Goal: Information Seeking & Learning: Check status

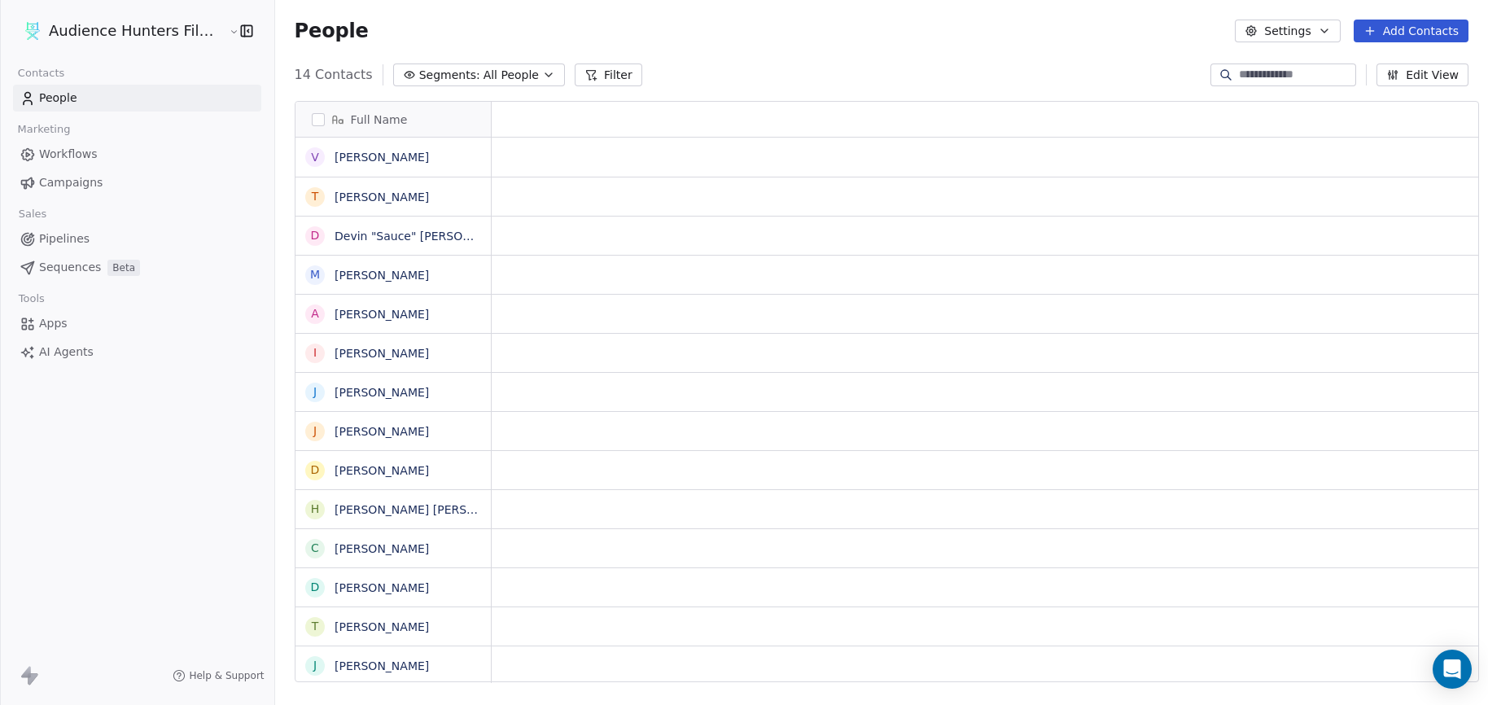
scroll to position [608, 1212]
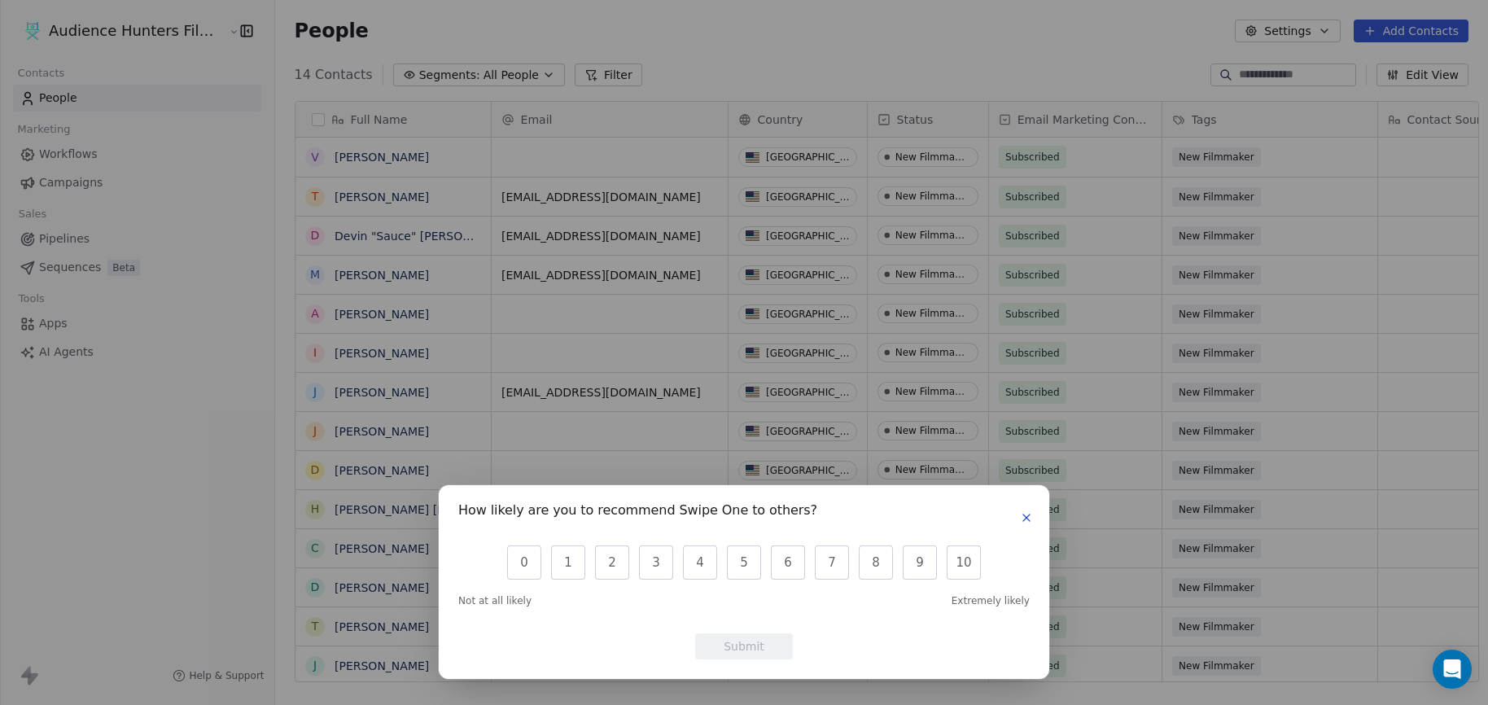
click at [1019, 515] on button "button" at bounding box center [1027, 518] width 20 height 20
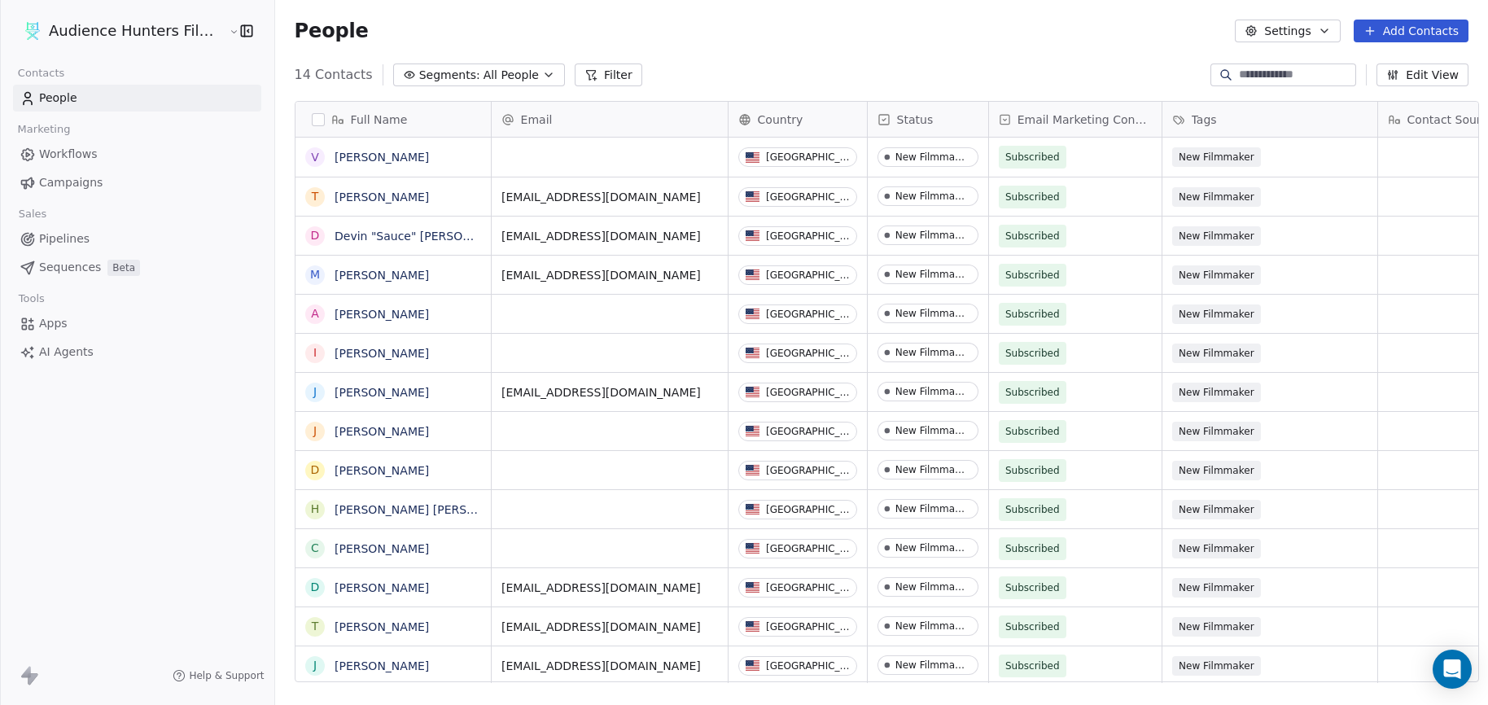
click at [106, 182] on link "Campaigns" at bounding box center [137, 182] width 248 height 27
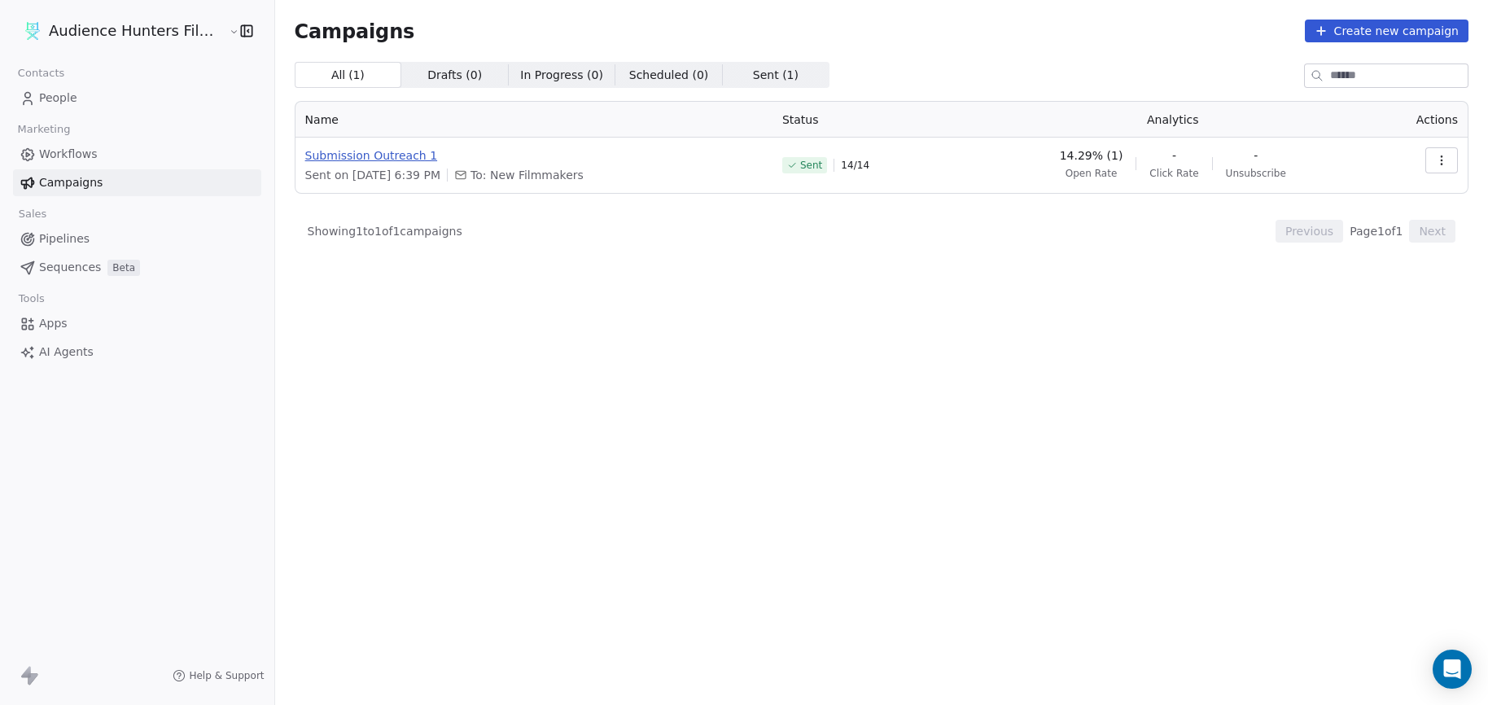
click at [352, 154] on span "Submission Outreach 1" at bounding box center [534, 155] width 458 height 16
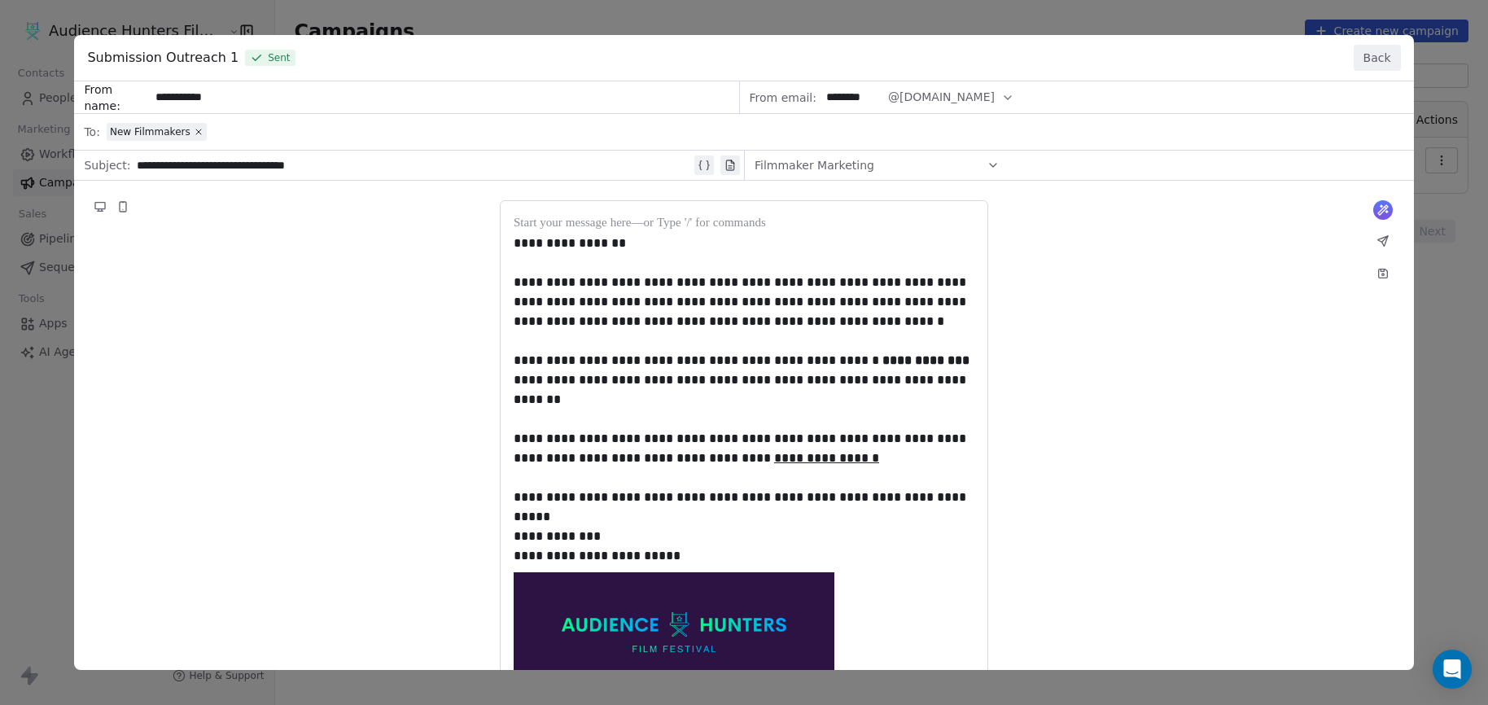
click at [1361, 54] on button "Back" at bounding box center [1377, 58] width 47 height 26
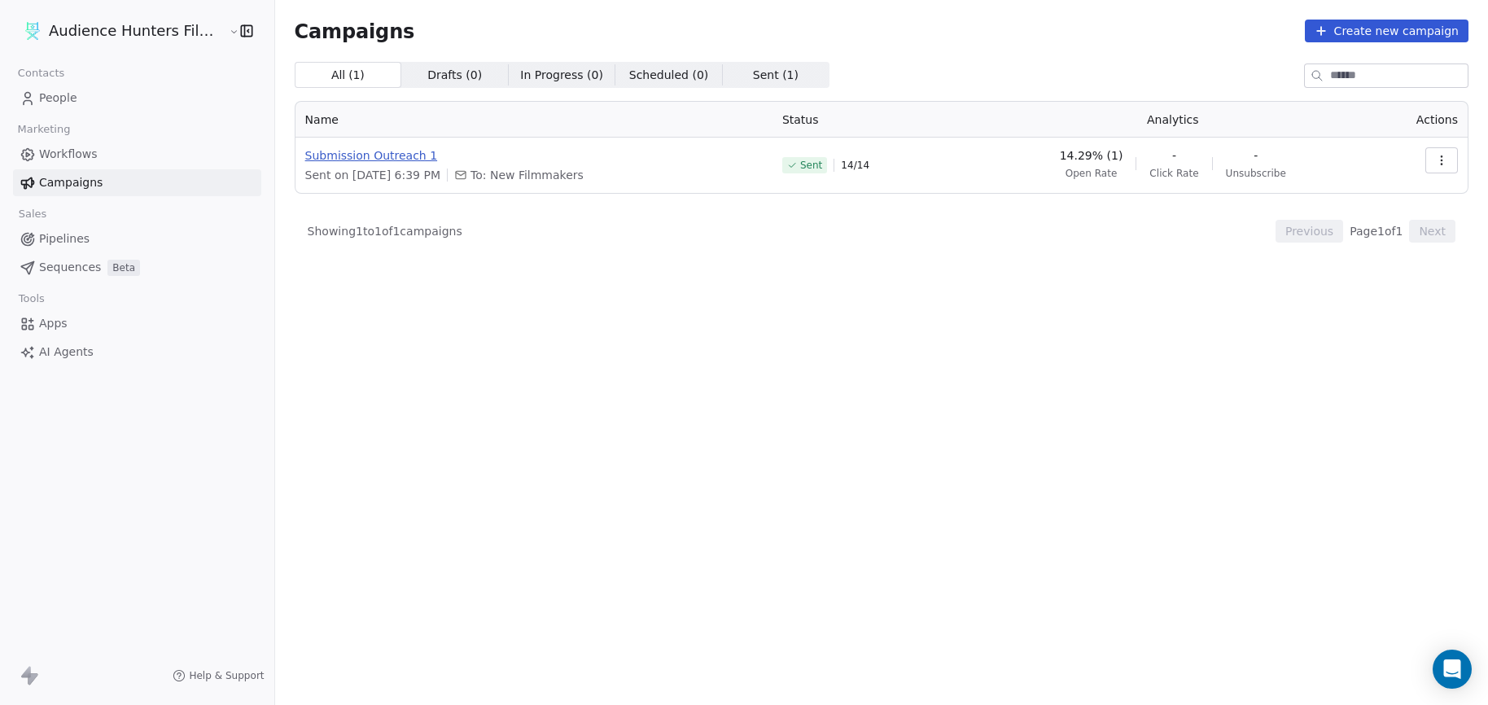
click at [372, 158] on span "Submission Outreach 1" at bounding box center [534, 155] width 458 height 16
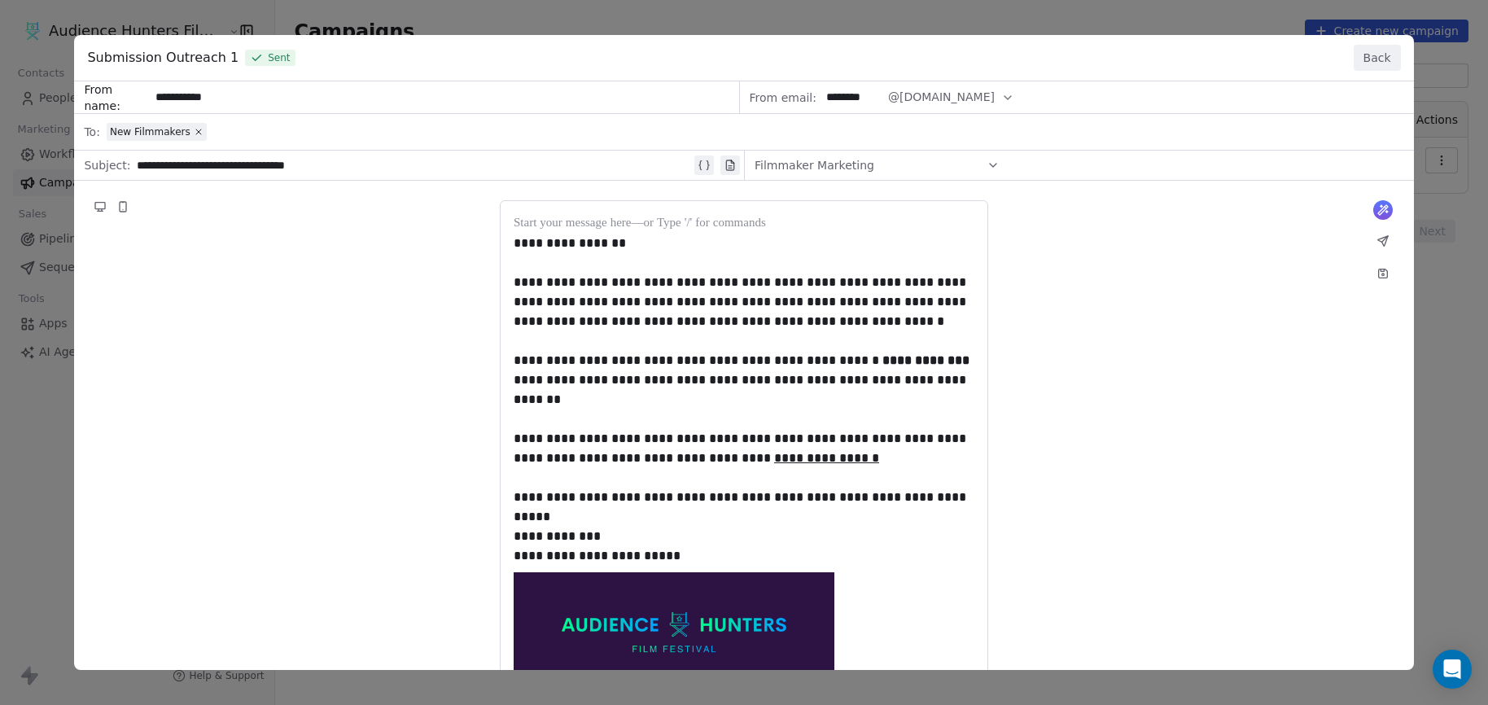
click at [699, 12] on div "**********" at bounding box center [744, 352] width 1488 height 705
click at [1380, 60] on button "Back" at bounding box center [1377, 58] width 47 height 26
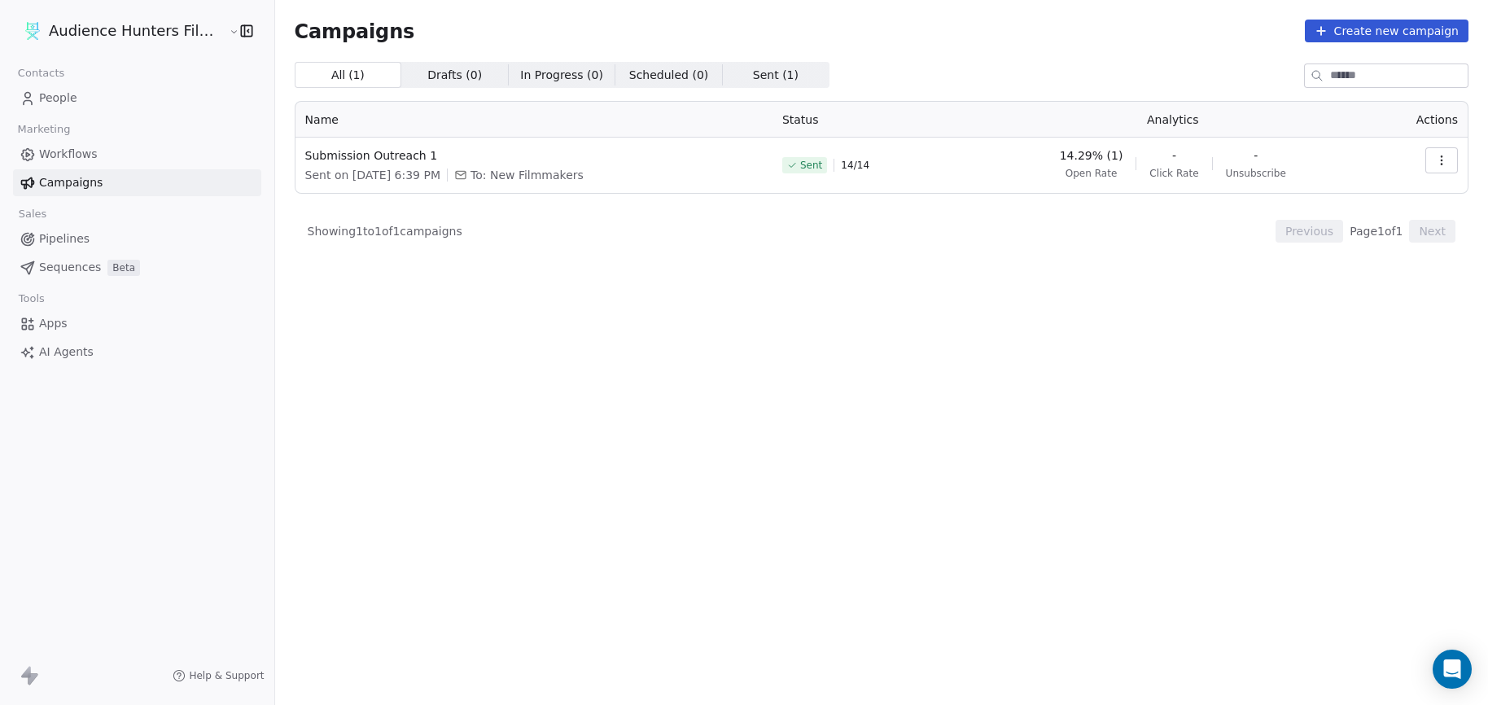
click at [56, 96] on span "People" at bounding box center [58, 98] width 38 height 17
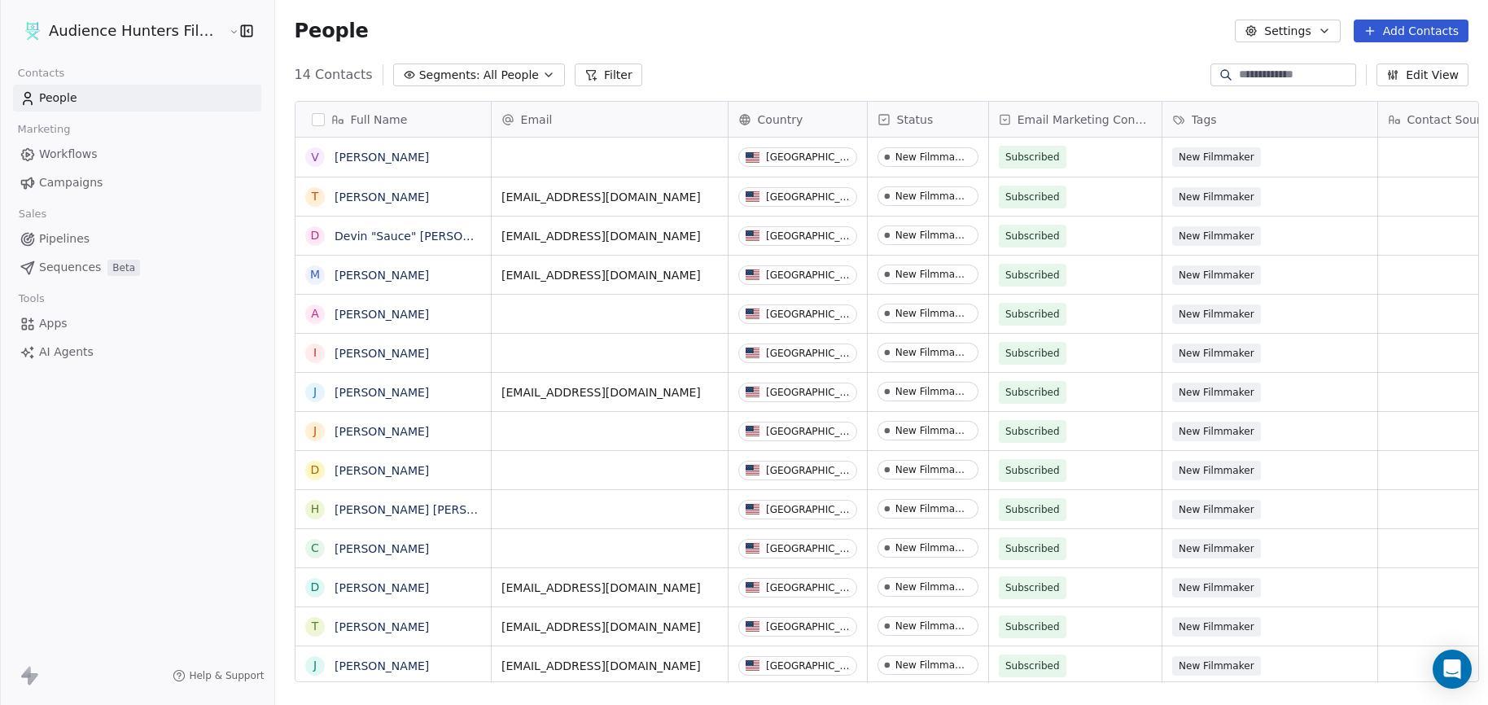
scroll to position [608, 1212]
click at [107, 39] on html "Audience Hunters Film Festival Contacts People Marketing Workflows Campaigns Sa…" at bounding box center [744, 352] width 1488 height 705
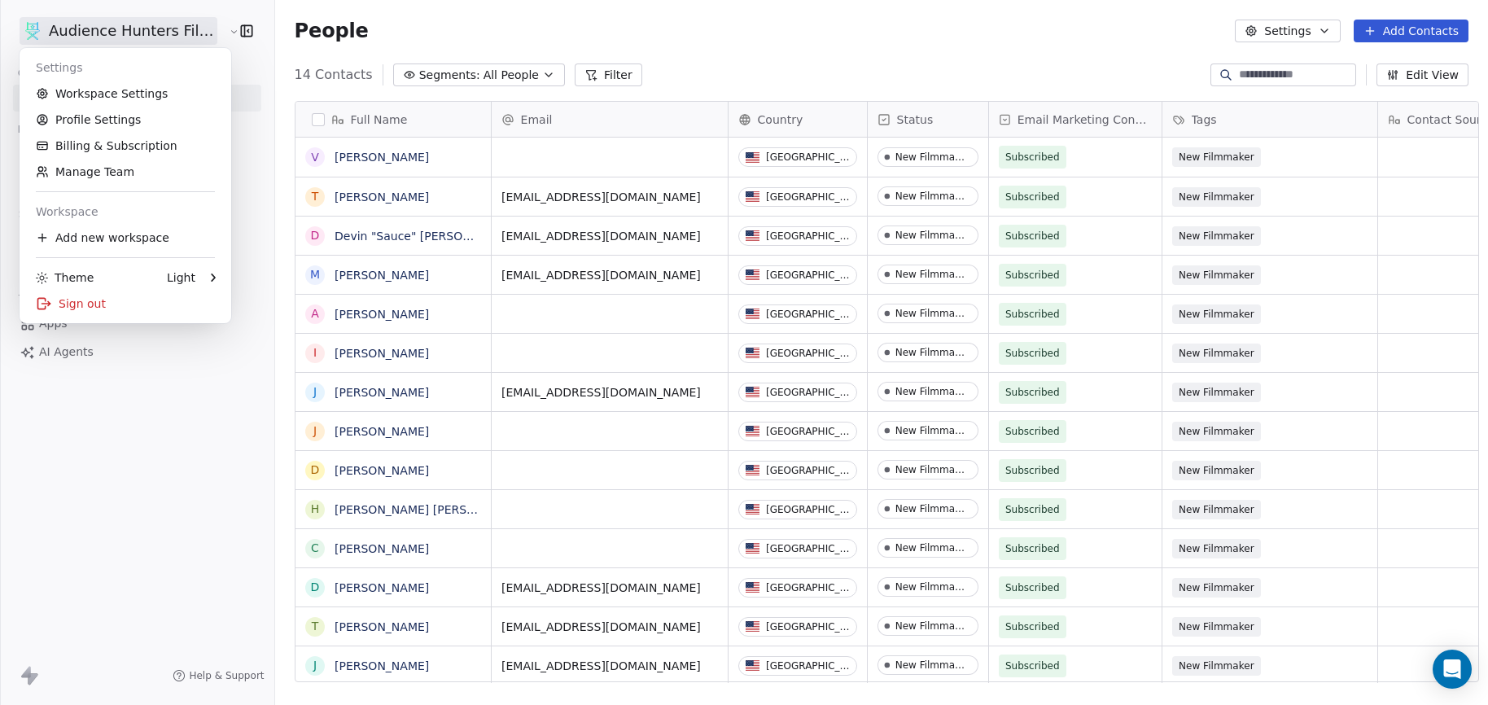
click at [132, 65] on div "Settings" at bounding box center [125, 68] width 199 height 26
click at [261, 211] on html "Audience Hunters Film Festival Contacts People Marketing Workflows Campaigns Sa…" at bounding box center [744, 352] width 1488 height 705
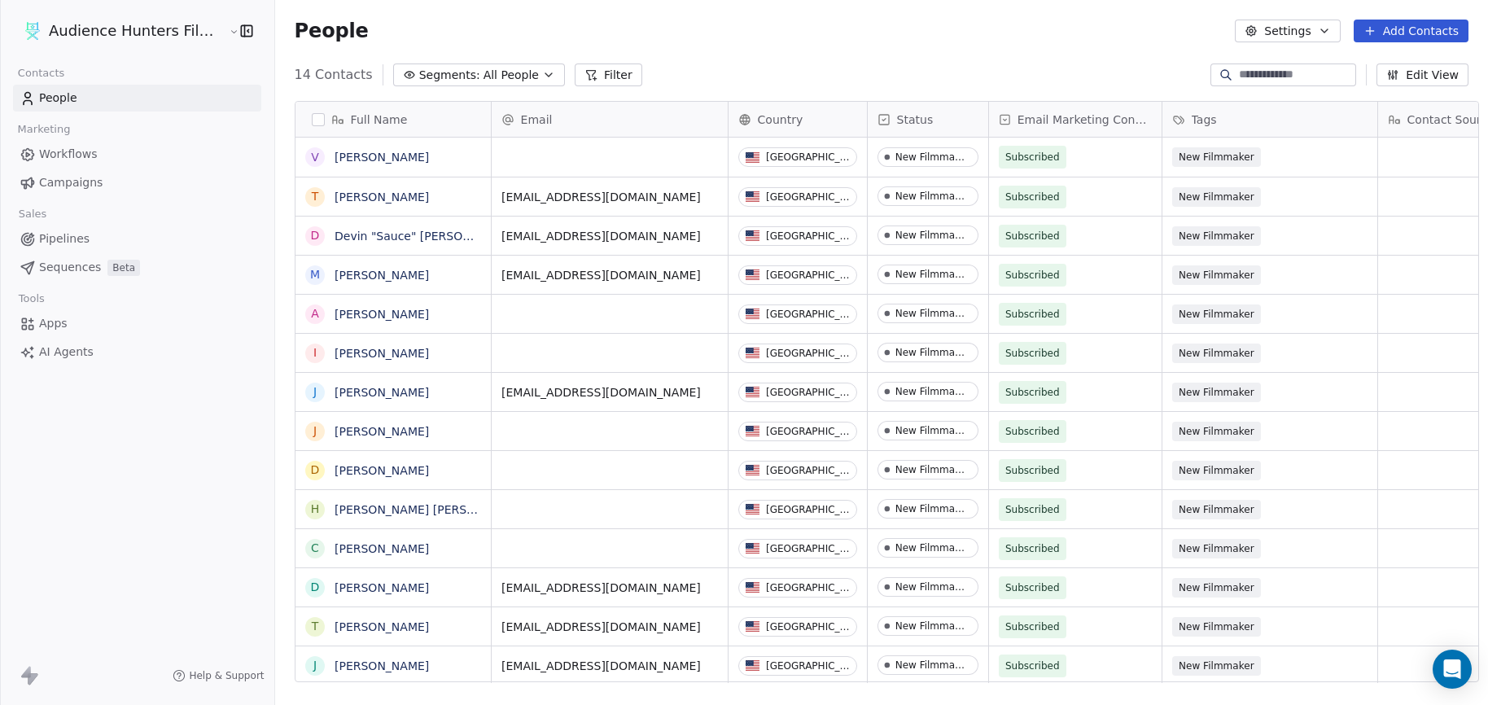
click at [90, 156] on span "Workflows" at bounding box center [68, 154] width 59 height 17
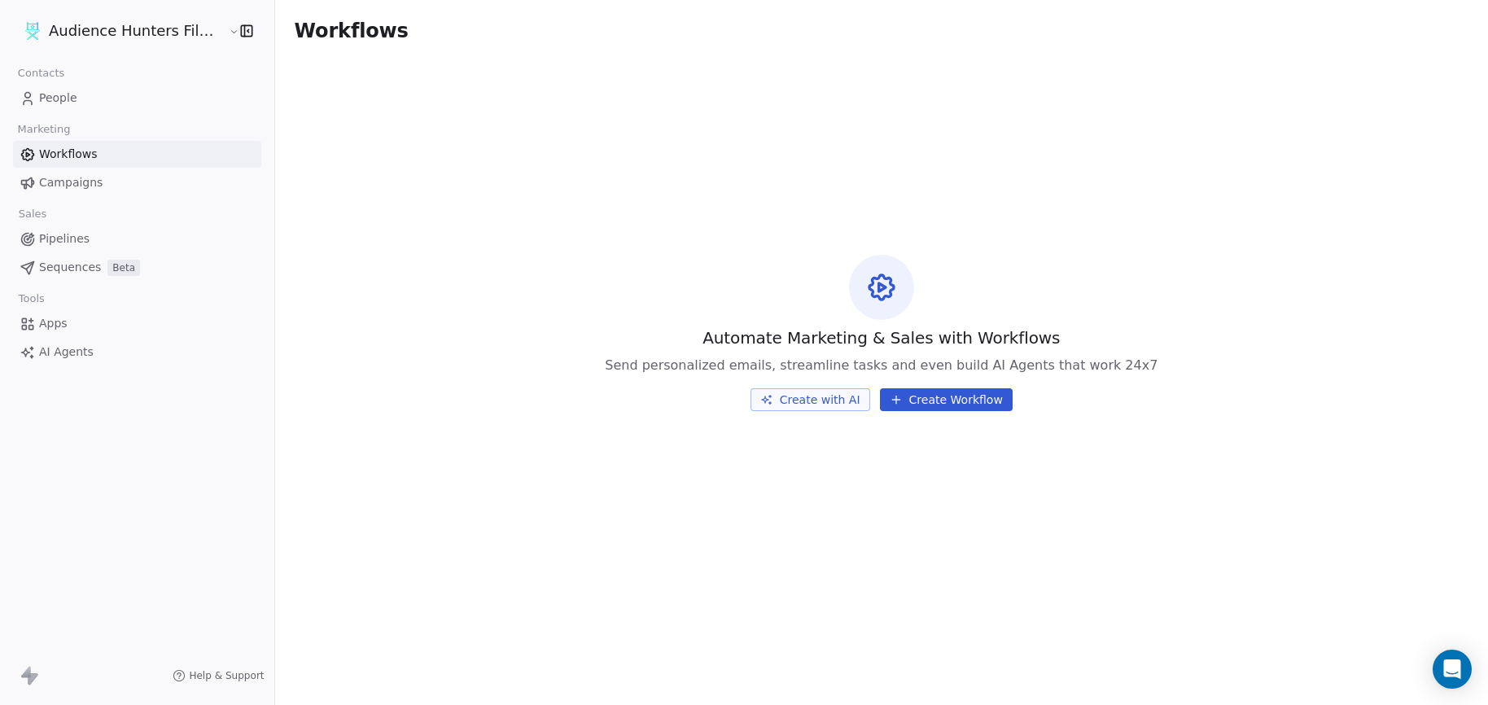
click at [99, 181] on link "Campaigns" at bounding box center [137, 182] width 248 height 27
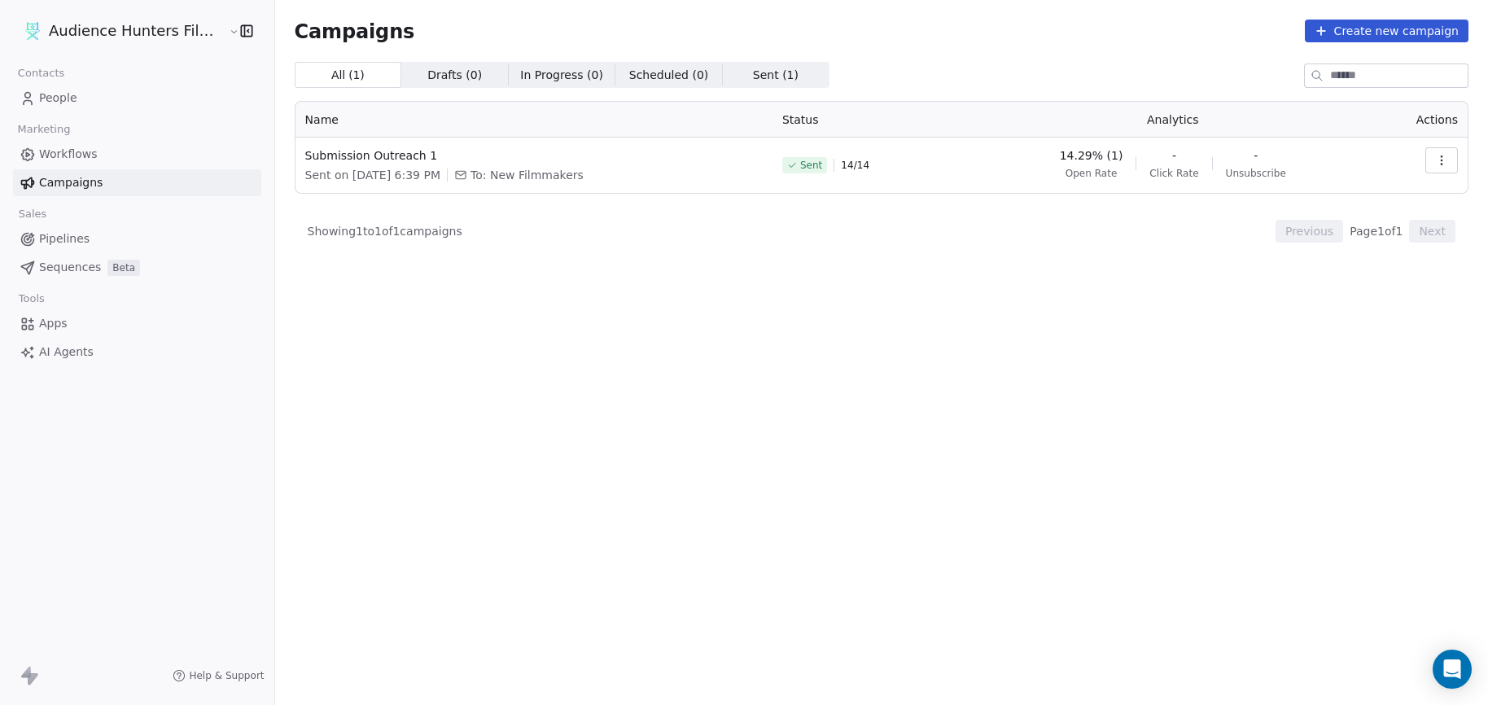
click at [79, 262] on span "Sequences" at bounding box center [70, 267] width 62 height 17
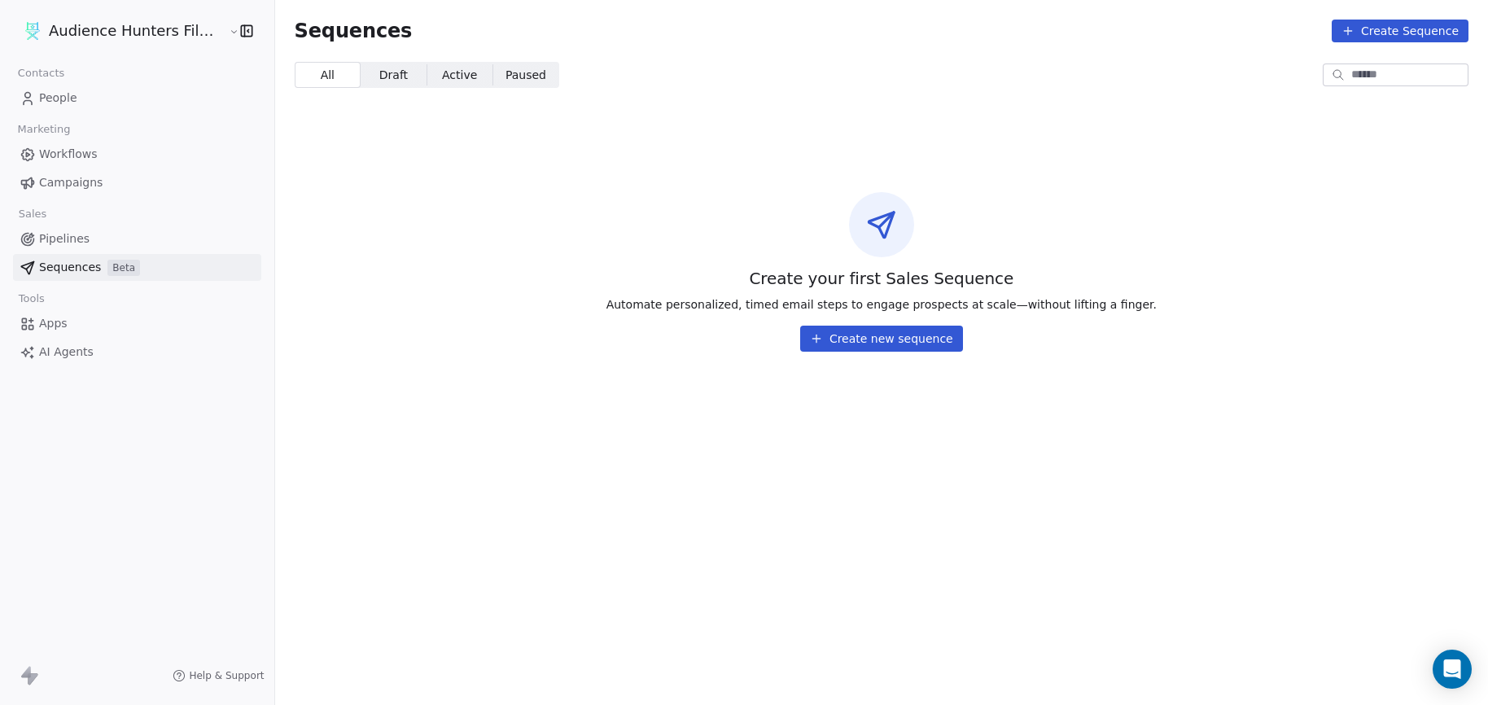
click at [76, 241] on span "Pipelines" at bounding box center [64, 238] width 50 height 17
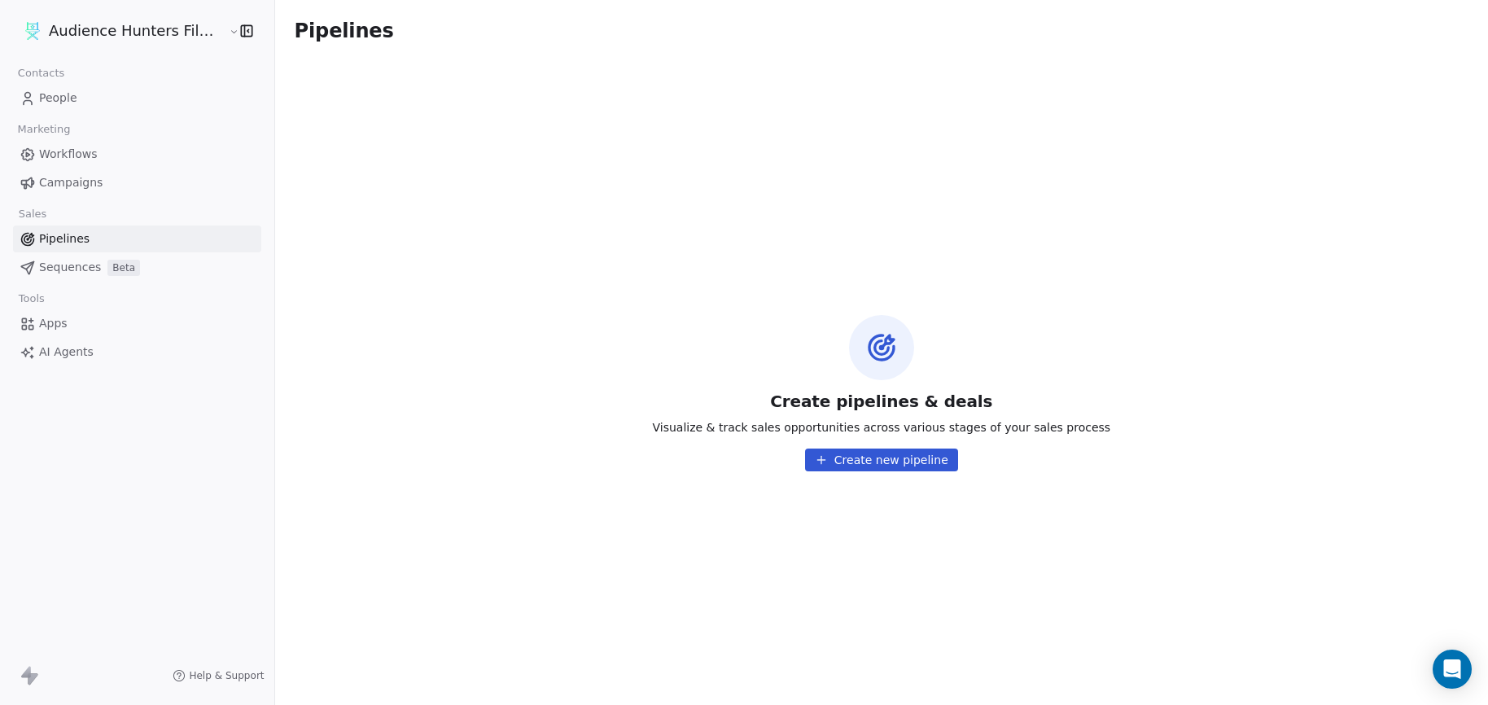
click at [73, 88] on link "People" at bounding box center [137, 98] width 248 height 27
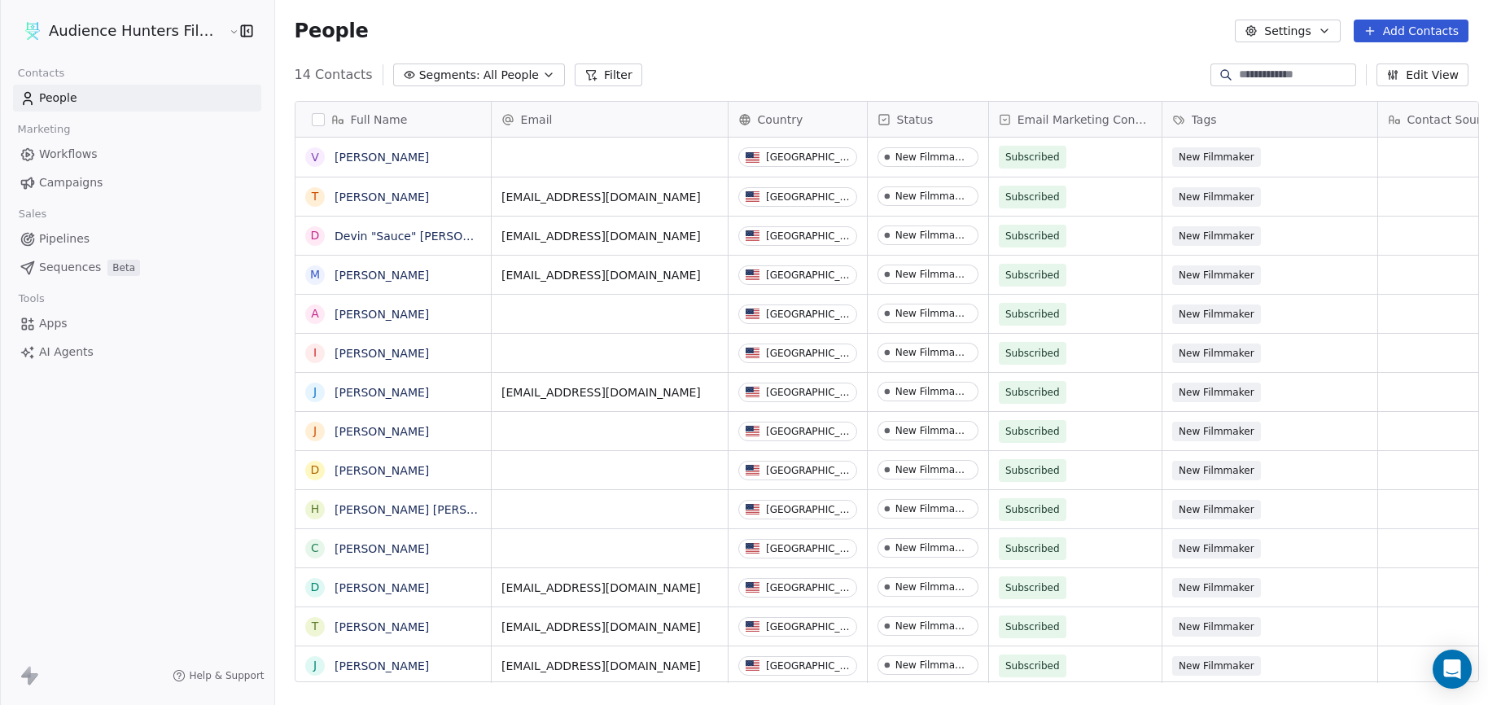
scroll to position [608, 1212]
click at [51, 324] on span "Apps" at bounding box center [53, 323] width 28 height 17
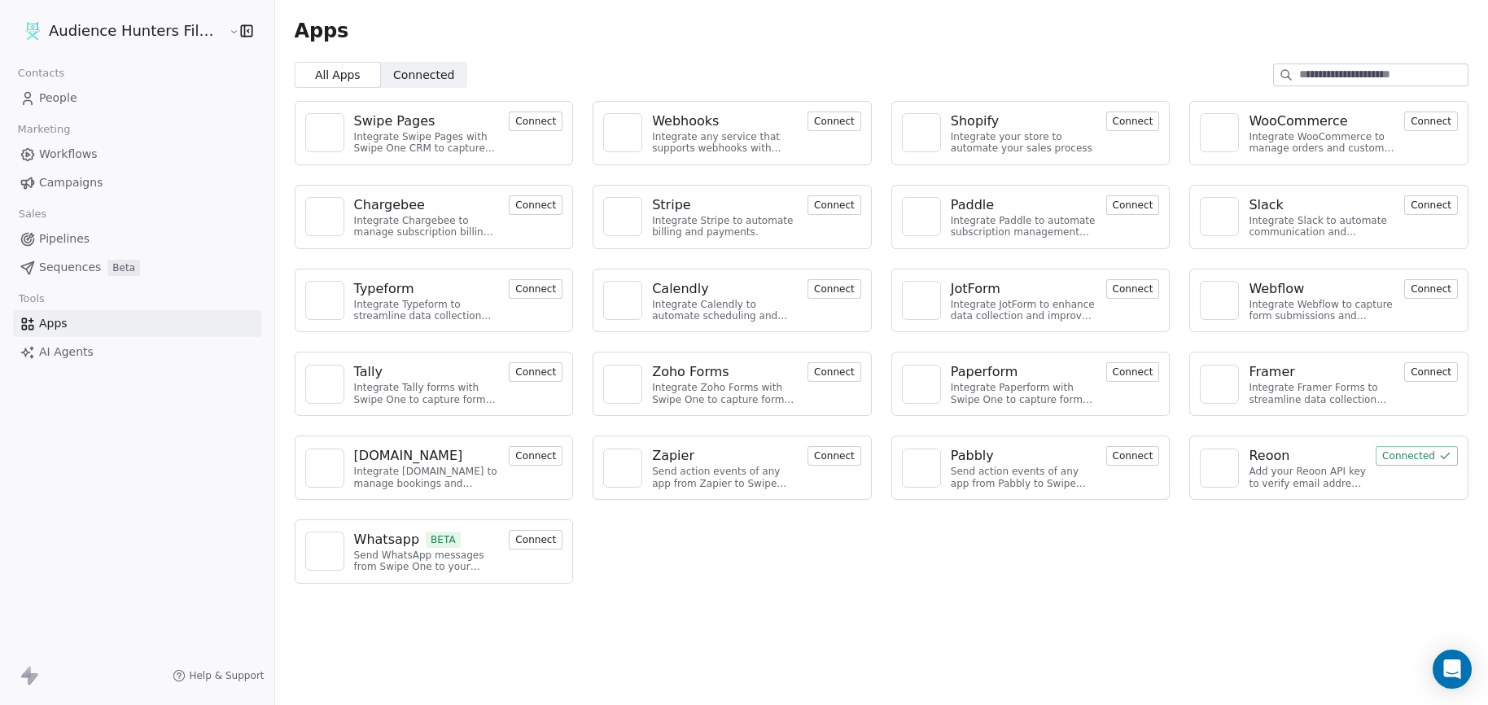
click at [55, 353] on span "AI Agents" at bounding box center [66, 352] width 55 height 17
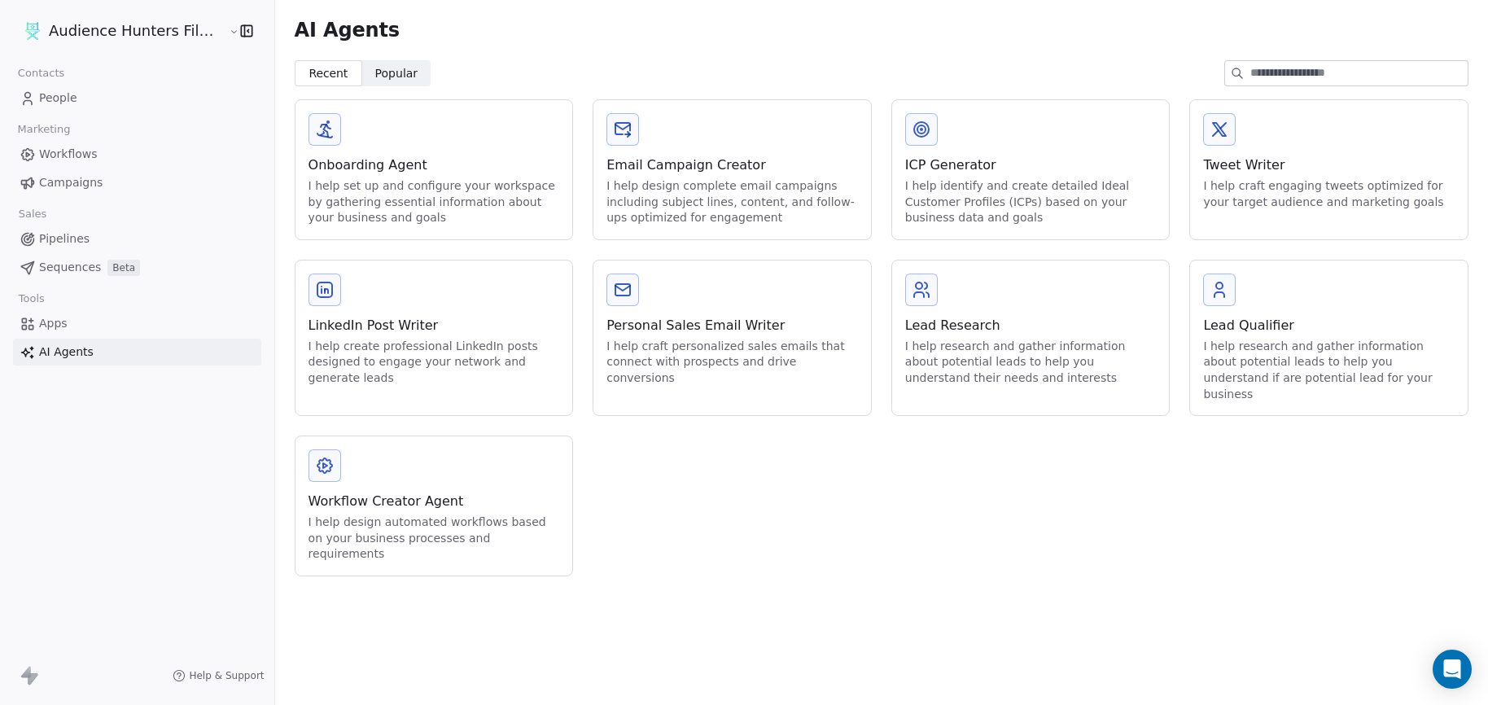
click at [73, 96] on span "People" at bounding box center [58, 98] width 38 height 17
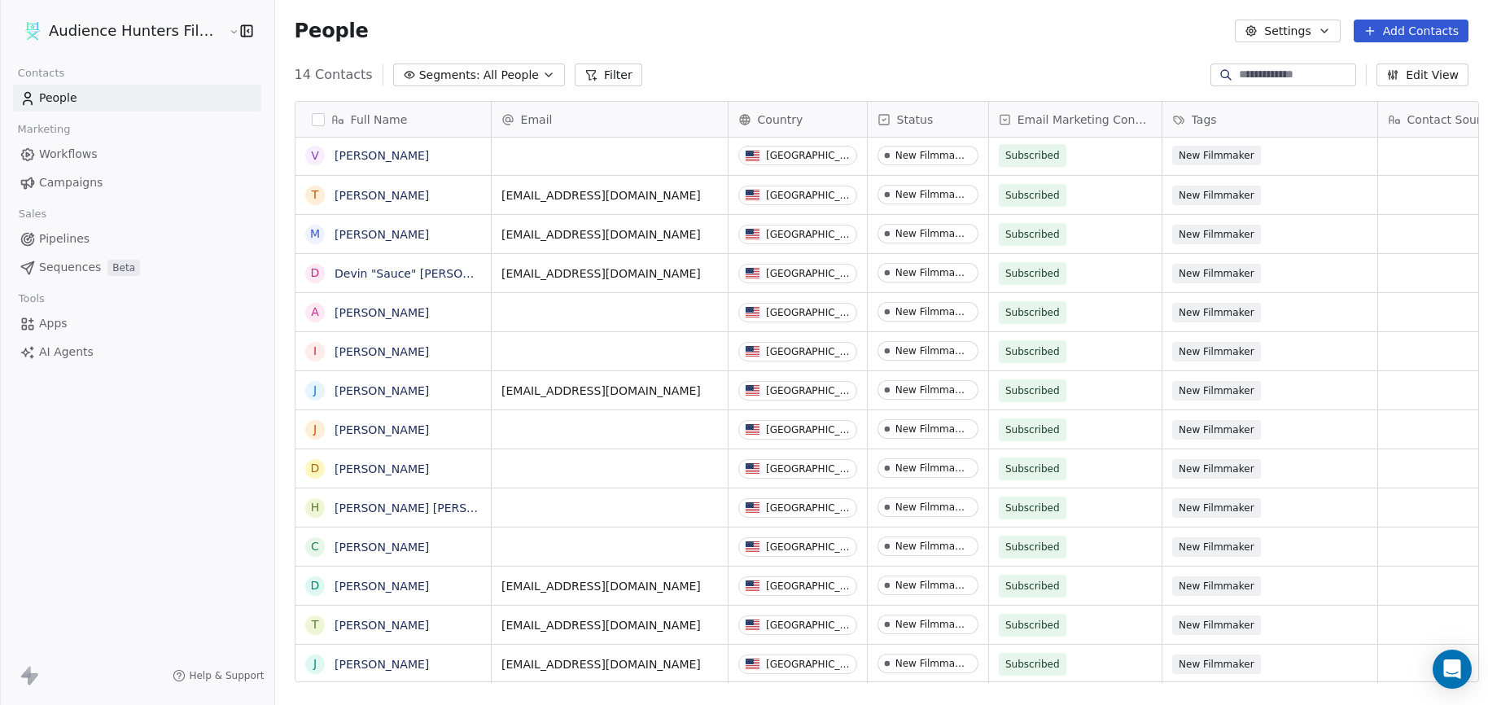
scroll to position [12, 0]
click at [92, 183] on span "Campaigns" at bounding box center [71, 182] width 64 height 17
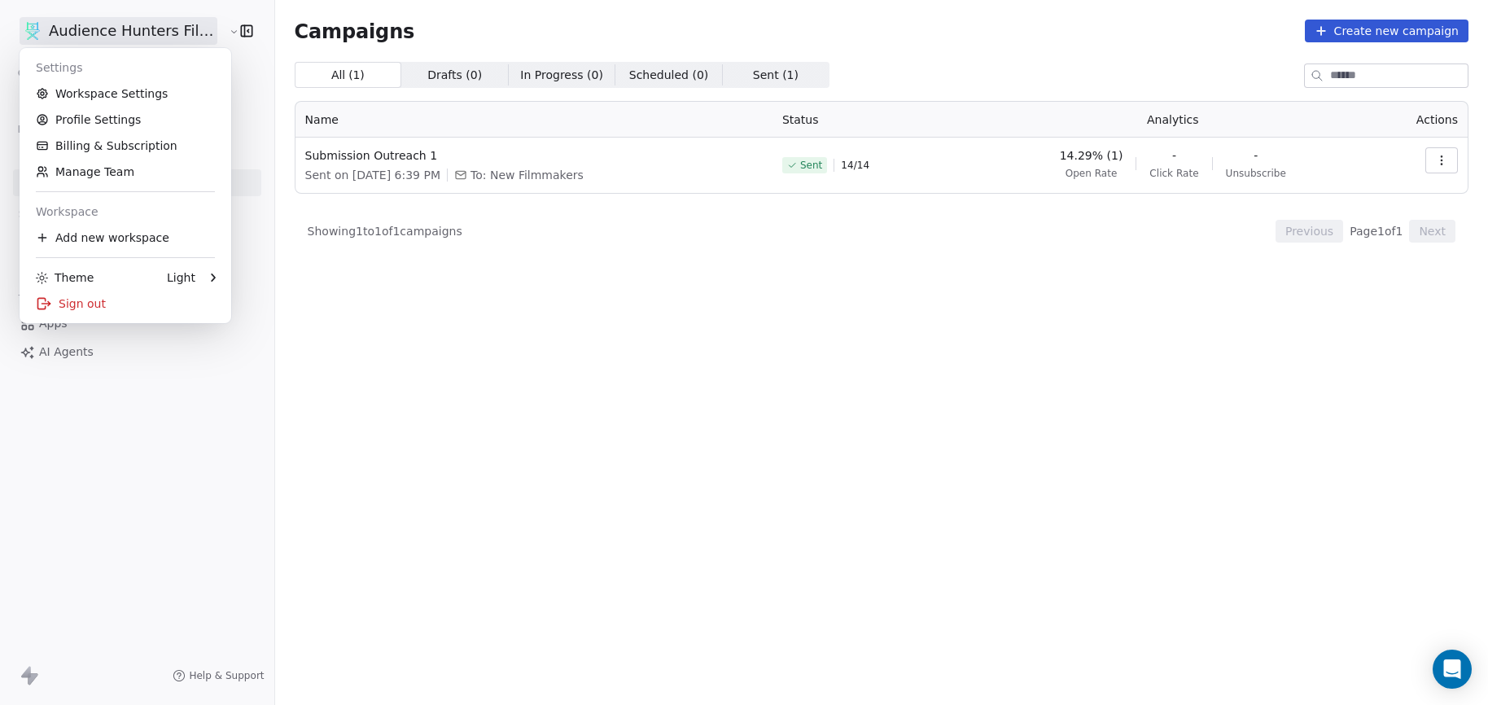
click at [158, 28] on html "Audience Hunters Film Festival Contacts People Marketing Workflows Campaigns Sa…" at bounding box center [744, 352] width 1488 height 705
click at [119, 89] on link "Workspace Settings" at bounding box center [125, 94] width 199 height 26
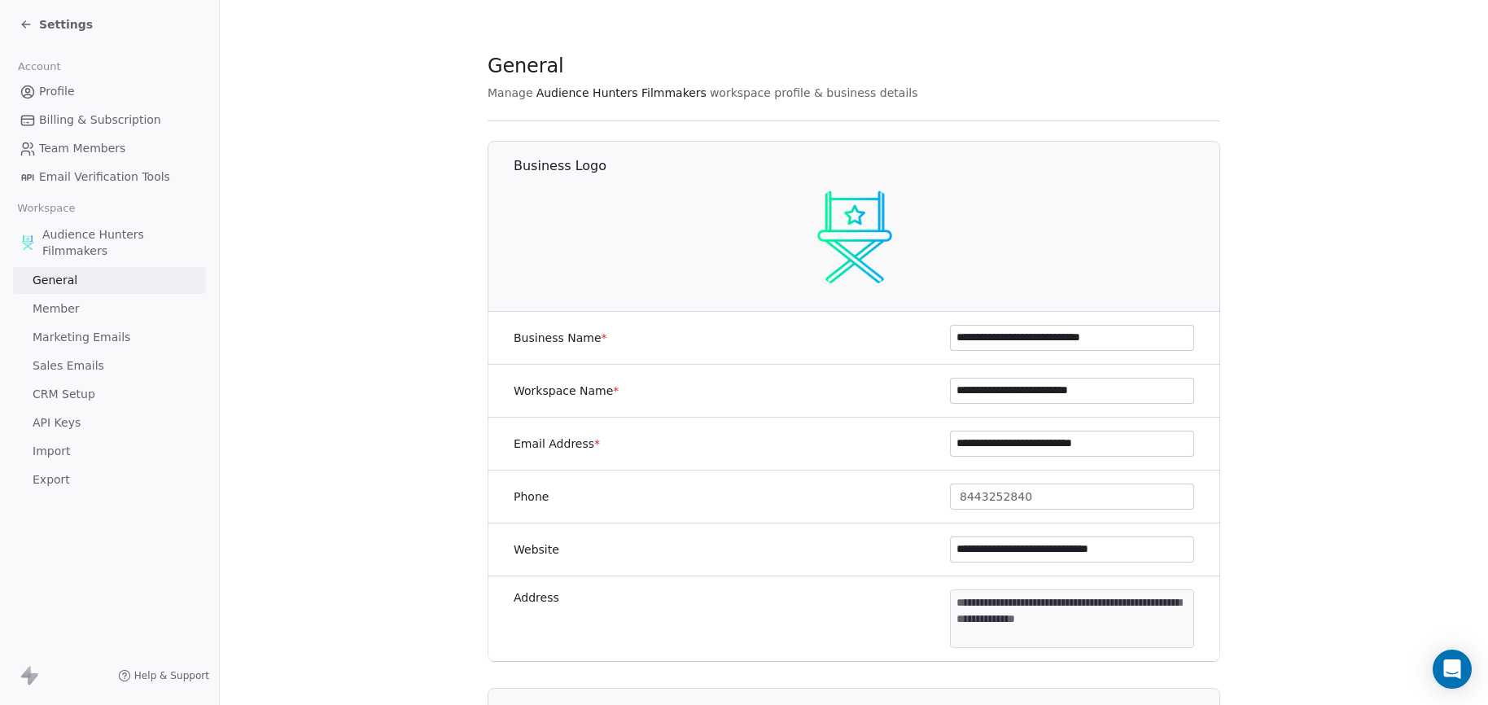
click at [91, 247] on span "Audience Hunters Filmmakers" at bounding box center [120, 242] width 157 height 33
click at [82, 389] on span "CRM Setup" at bounding box center [64, 394] width 63 height 17
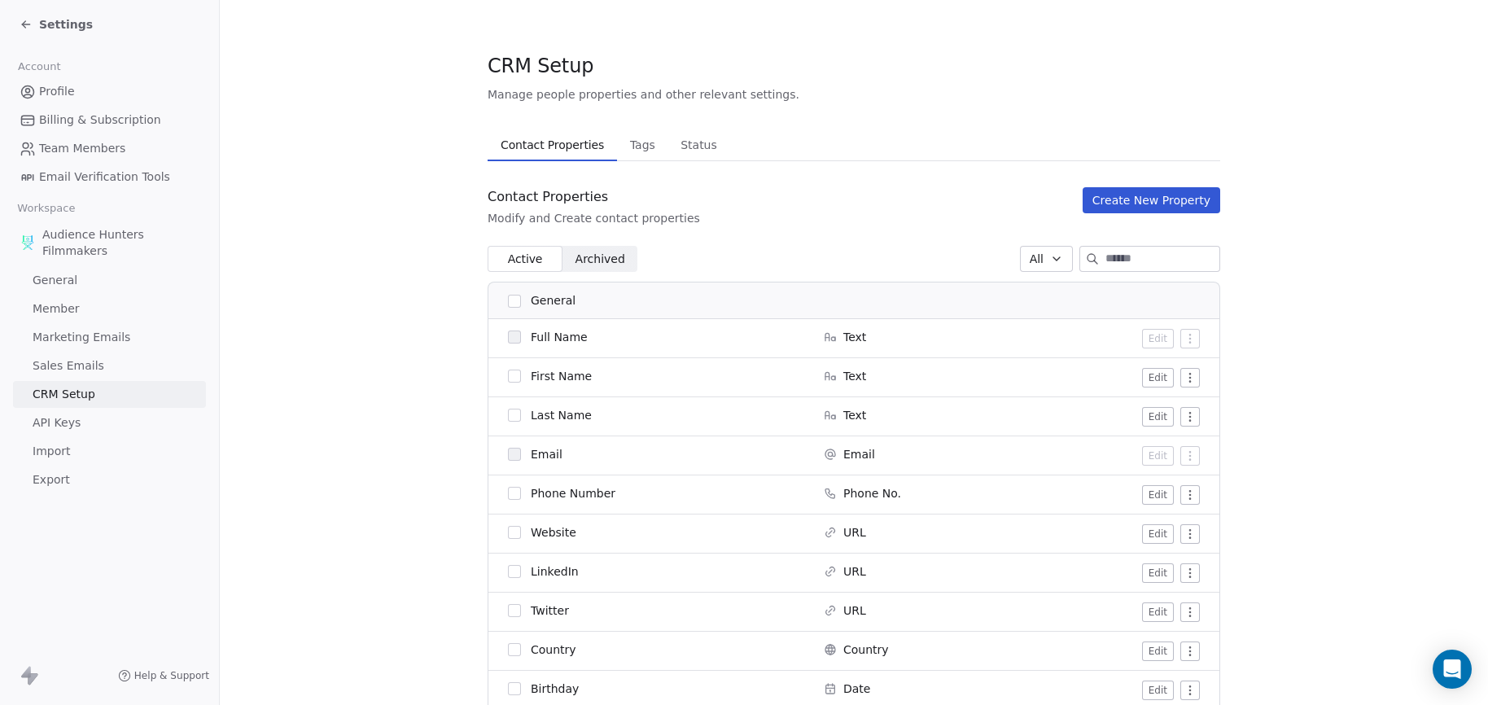
click at [626, 138] on span "Tags" at bounding box center [643, 145] width 38 height 23
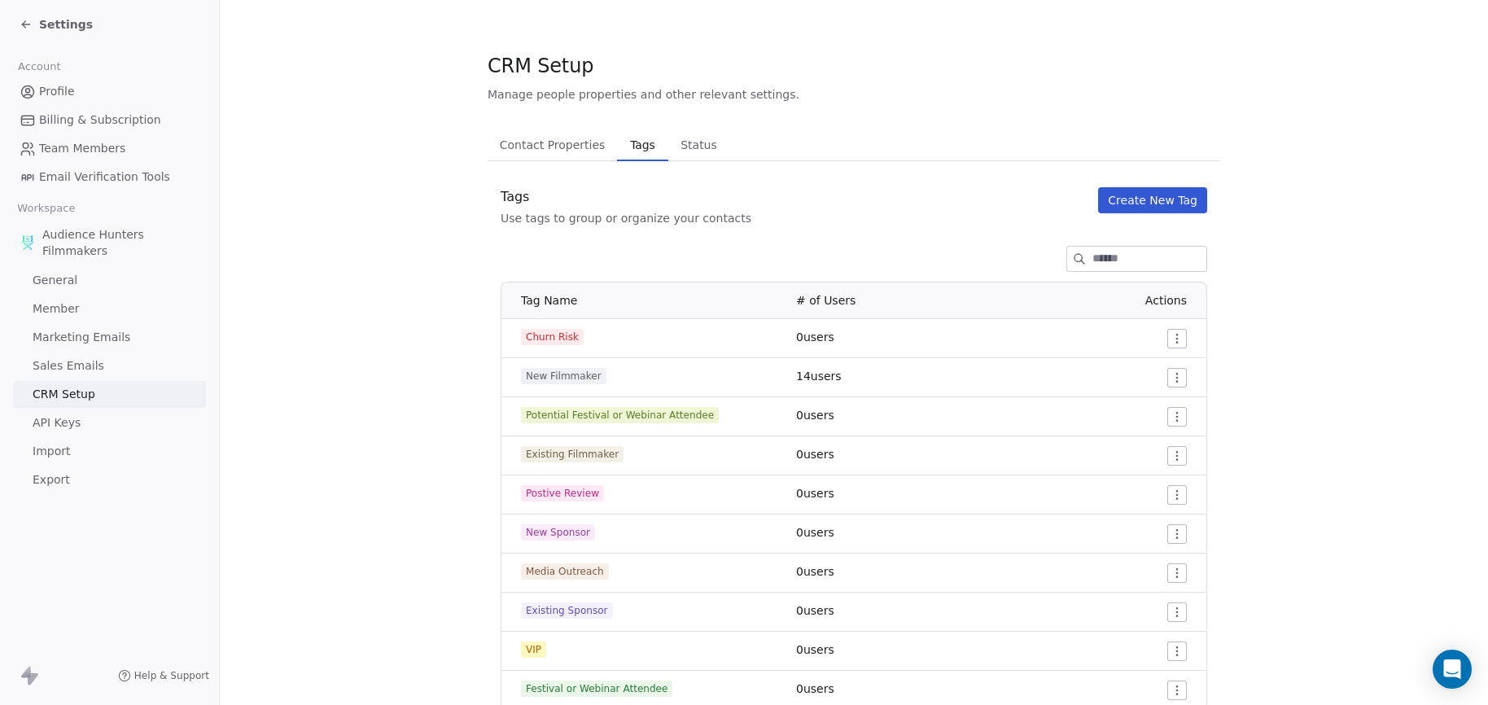
click at [681, 147] on span "Status" at bounding box center [699, 145] width 50 height 23
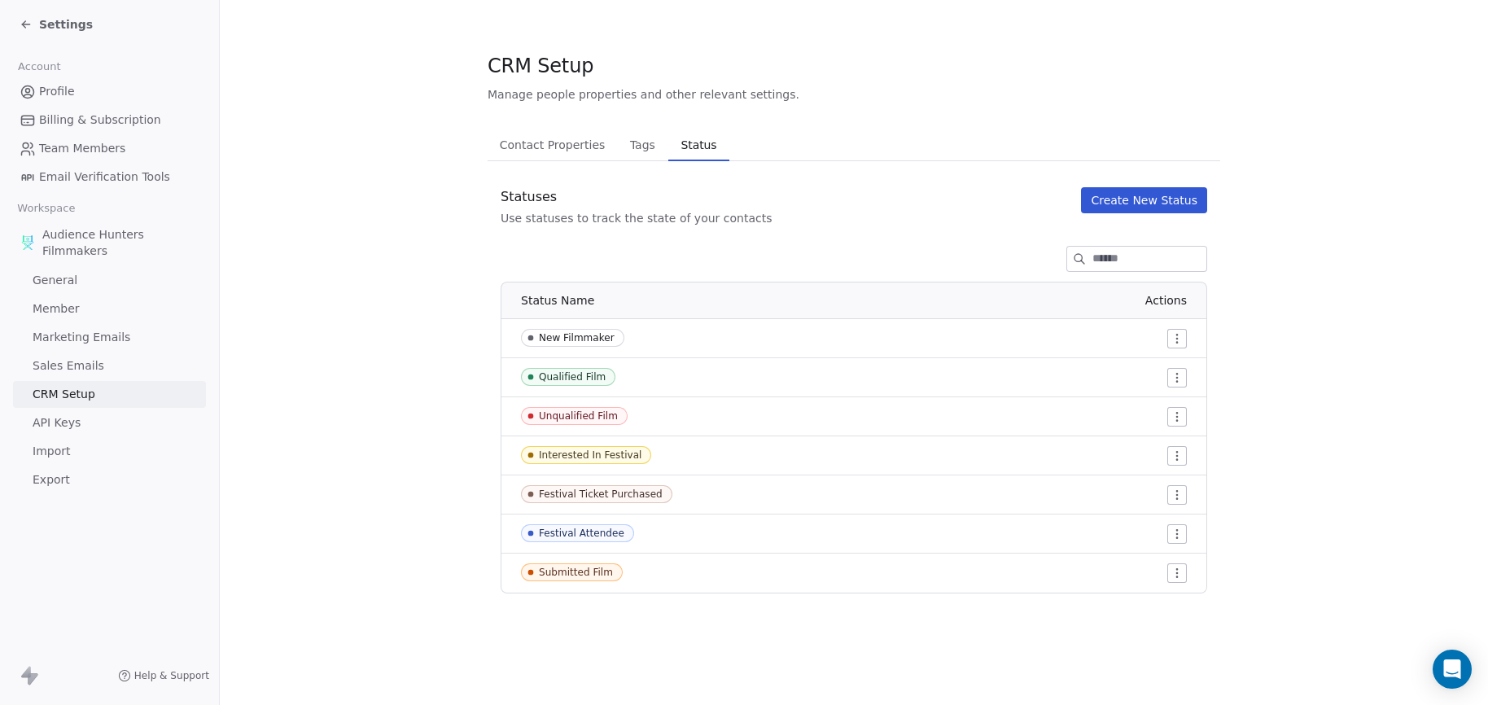
click at [563, 148] on span "Contact Properties" at bounding box center [552, 145] width 119 height 23
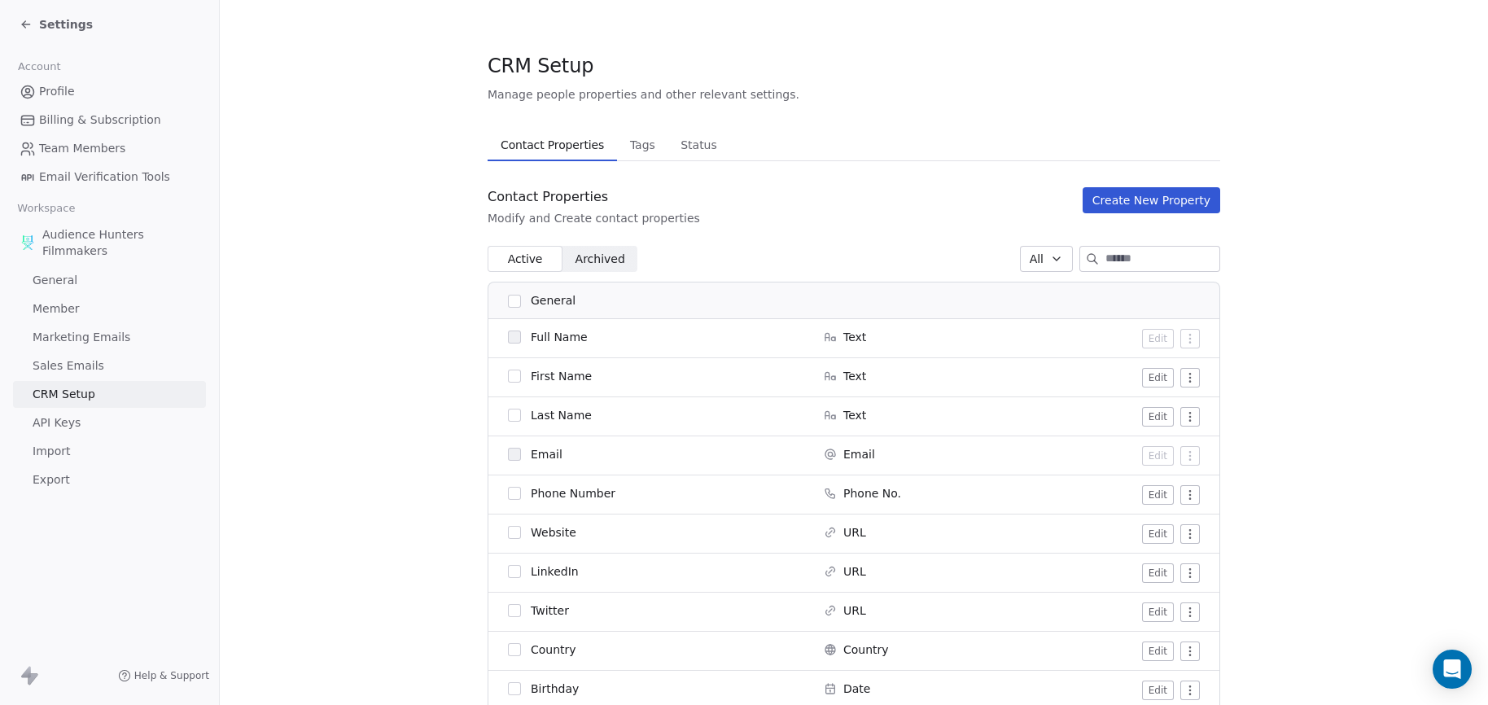
click at [90, 424] on link "API Keys" at bounding box center [109, 423] width 193 height 27
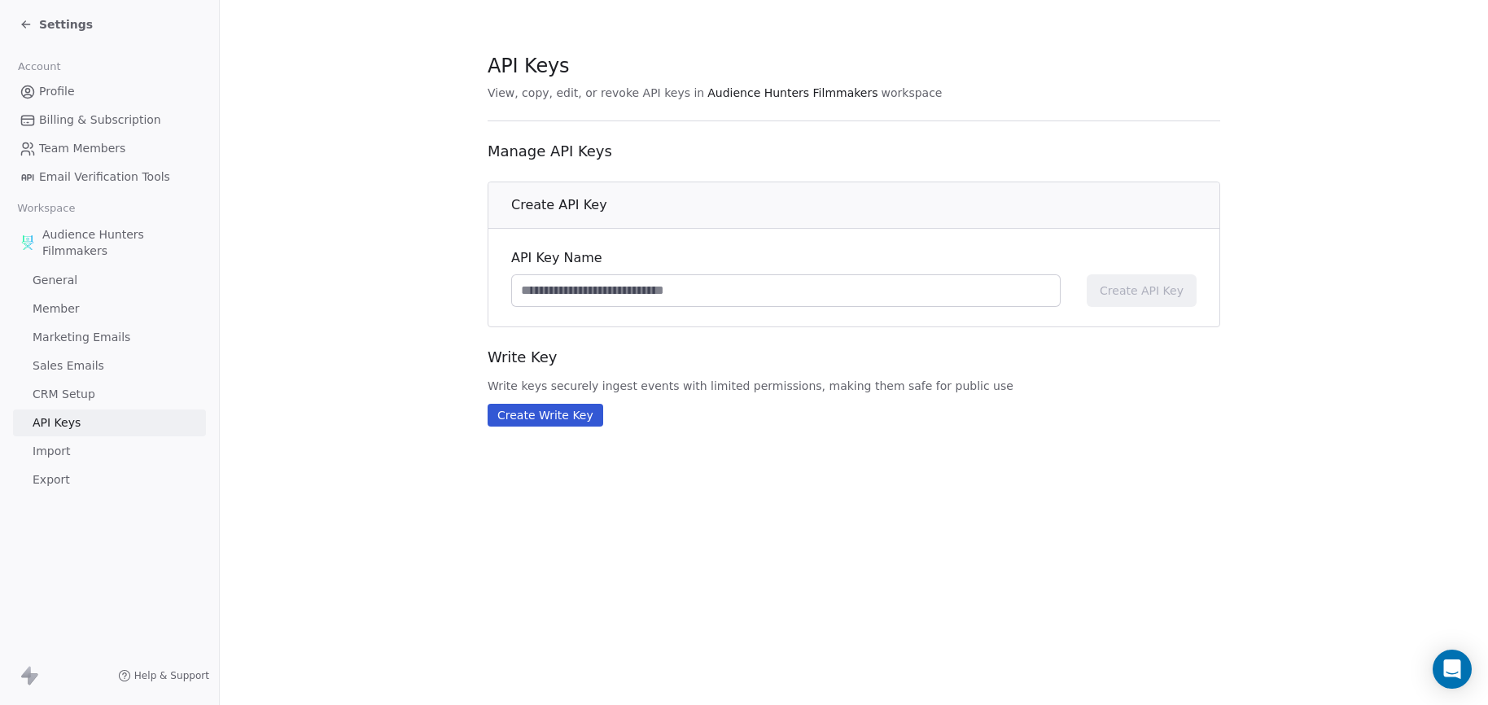
click at [77, 454] on link "Import" at bounding box center [109, 451] width 193 height 27
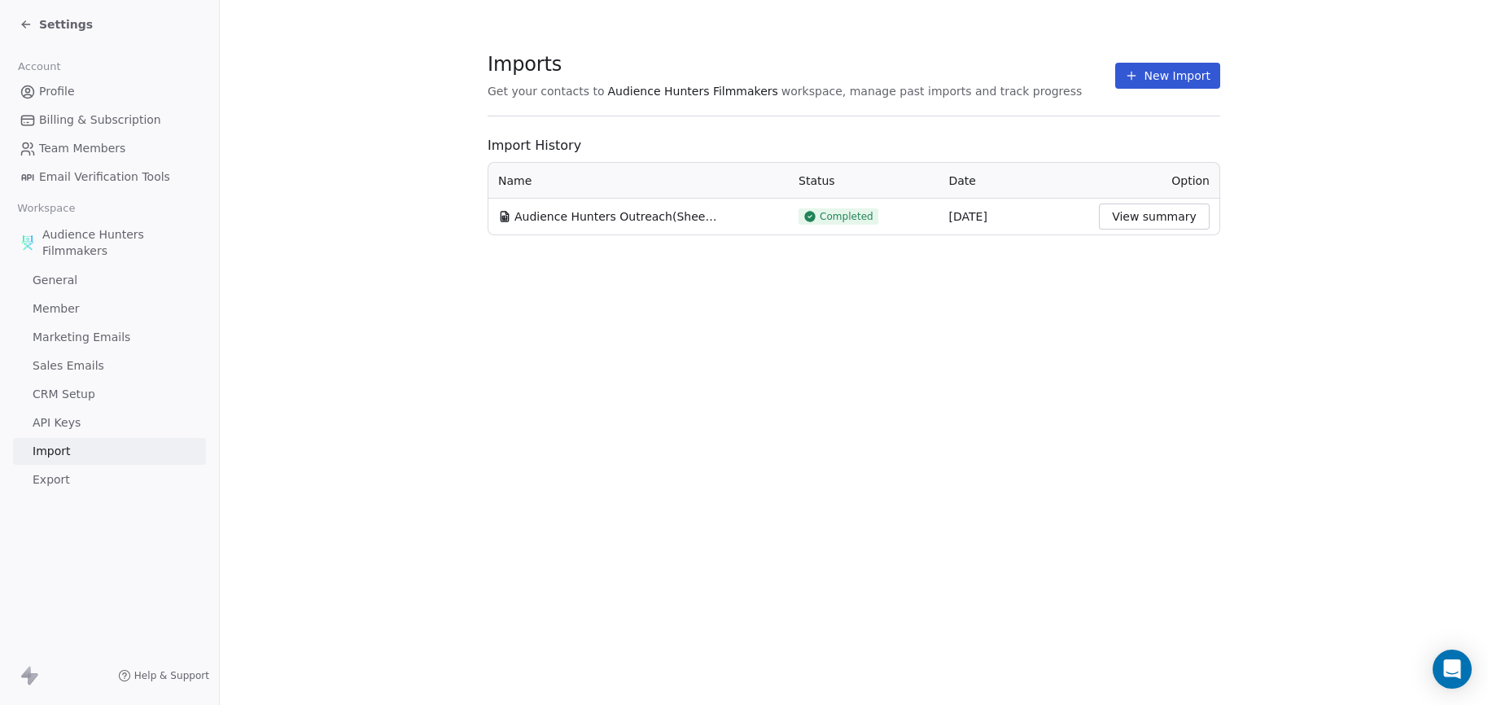
click at [70, 481] on link "Export" at bounding box center [109, 480] width 193 height 27
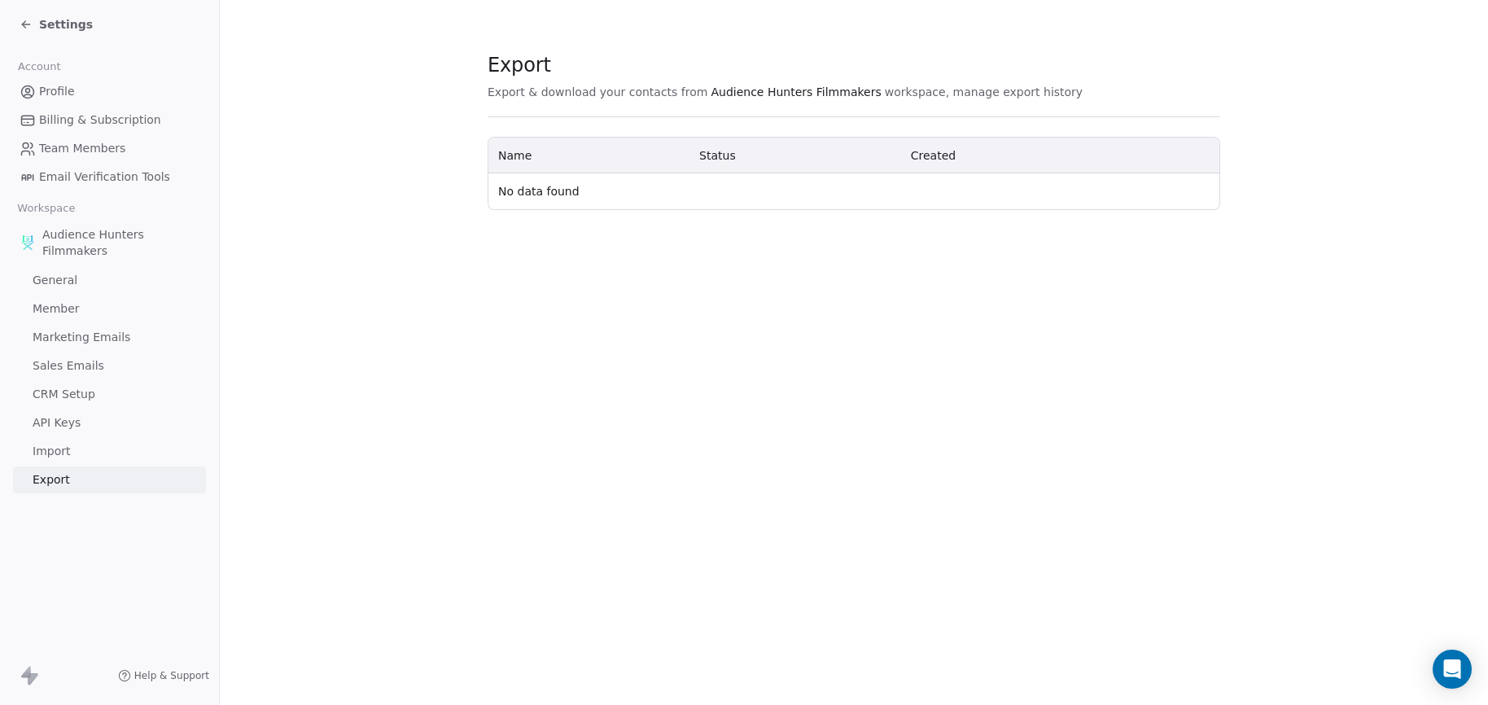
click at [74, 438] on link "Import" at bounding box center [109, 451] width 193 height 27
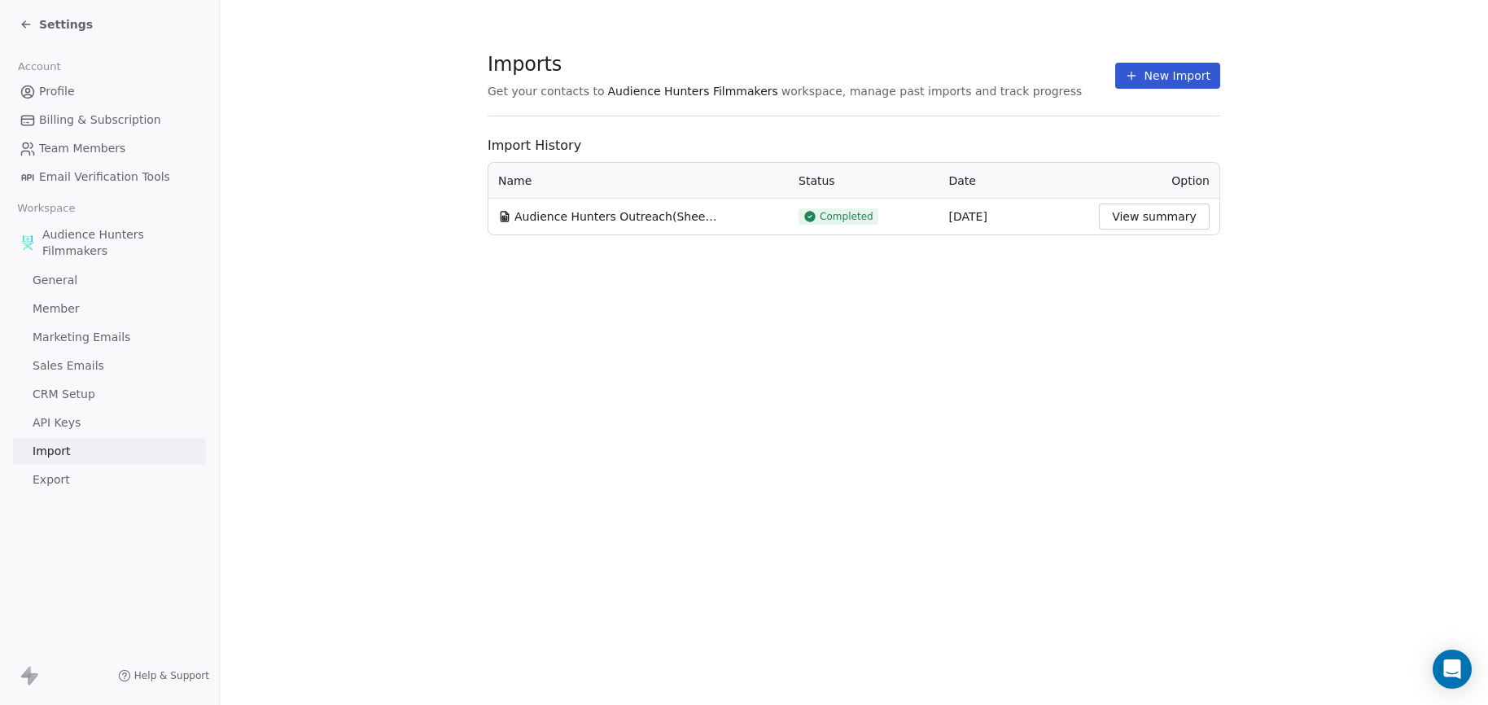
click at [84, 425] on link "API Keys" at bounding box center [109, 423] width 193 height 27
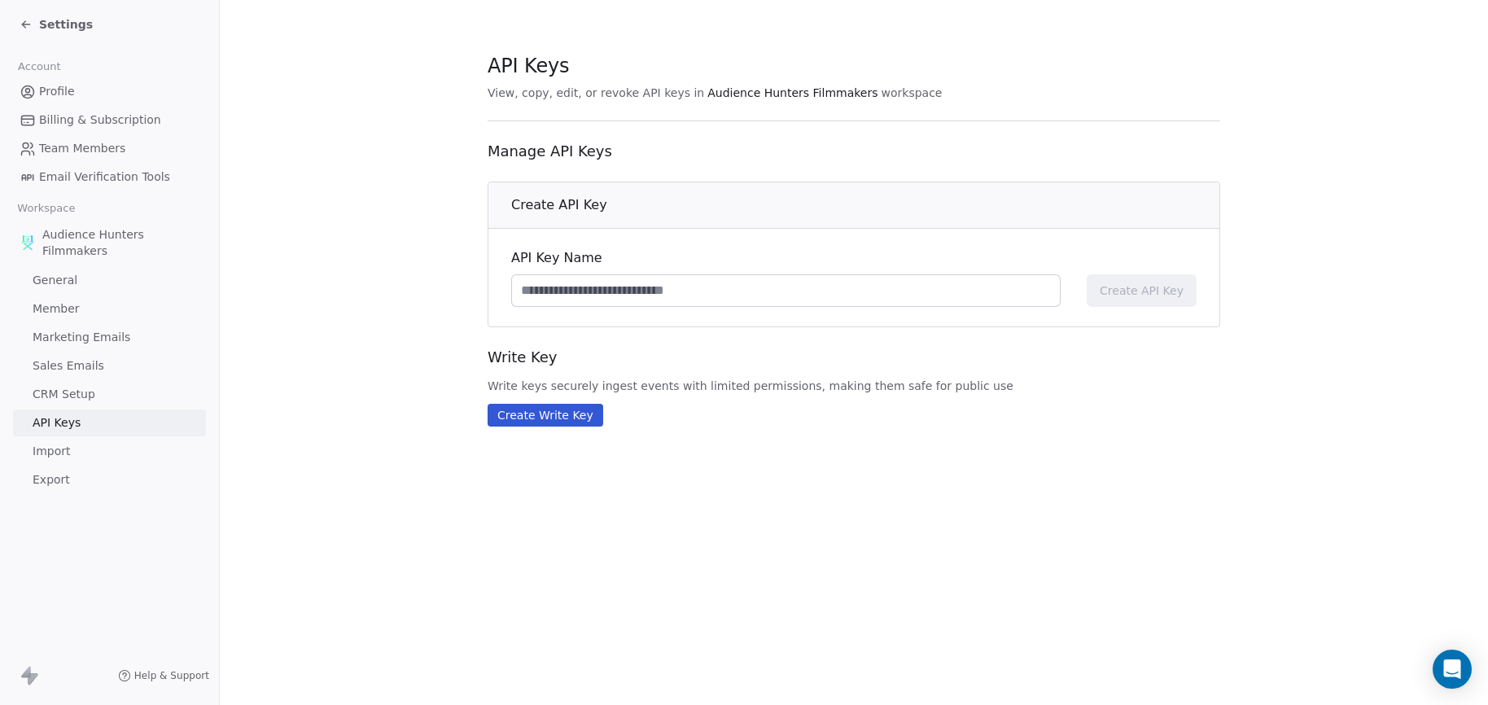
click at [94, 388] on link "CRM Setup" at bounding box center [109, 394] width 193 height 27
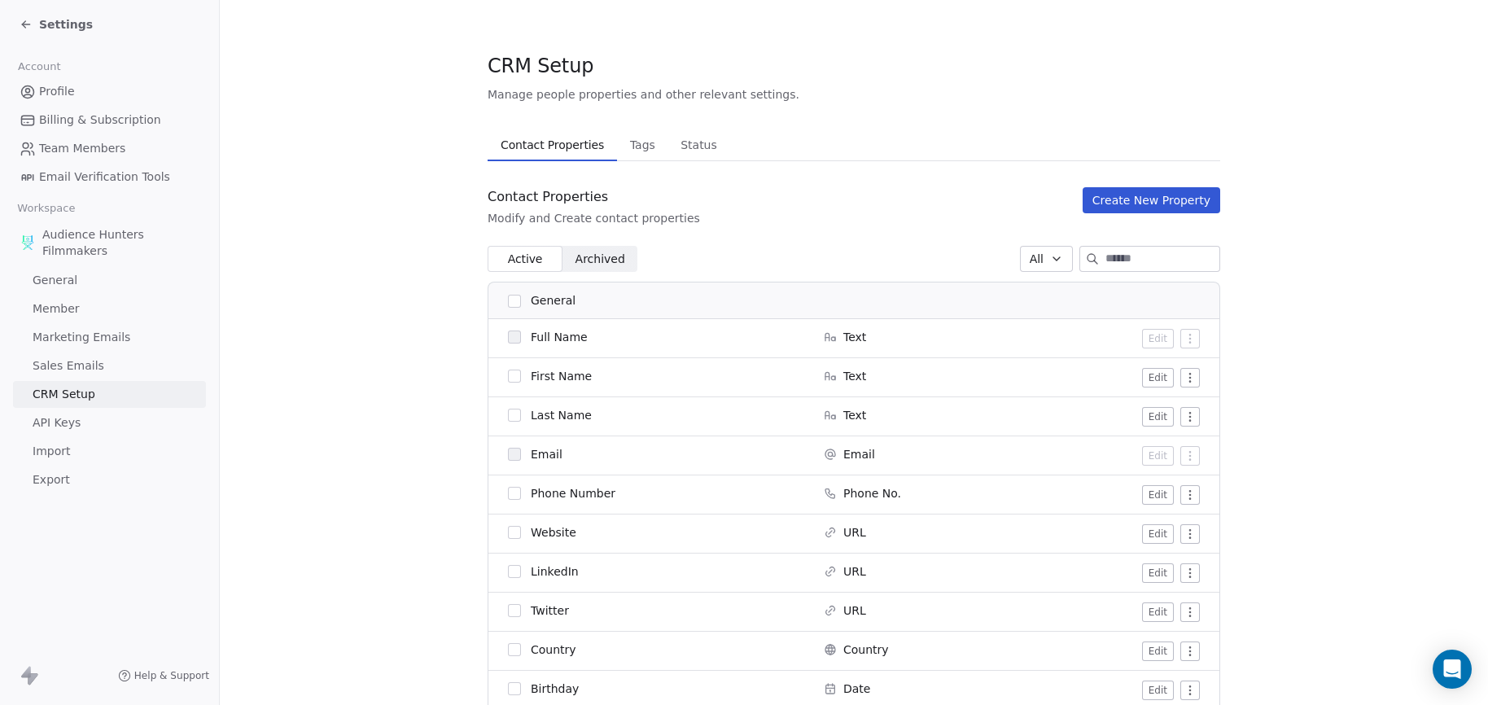
click at [96, 370] on span "Sales Emails" at bounding box center [69, 365] width 72 height 17
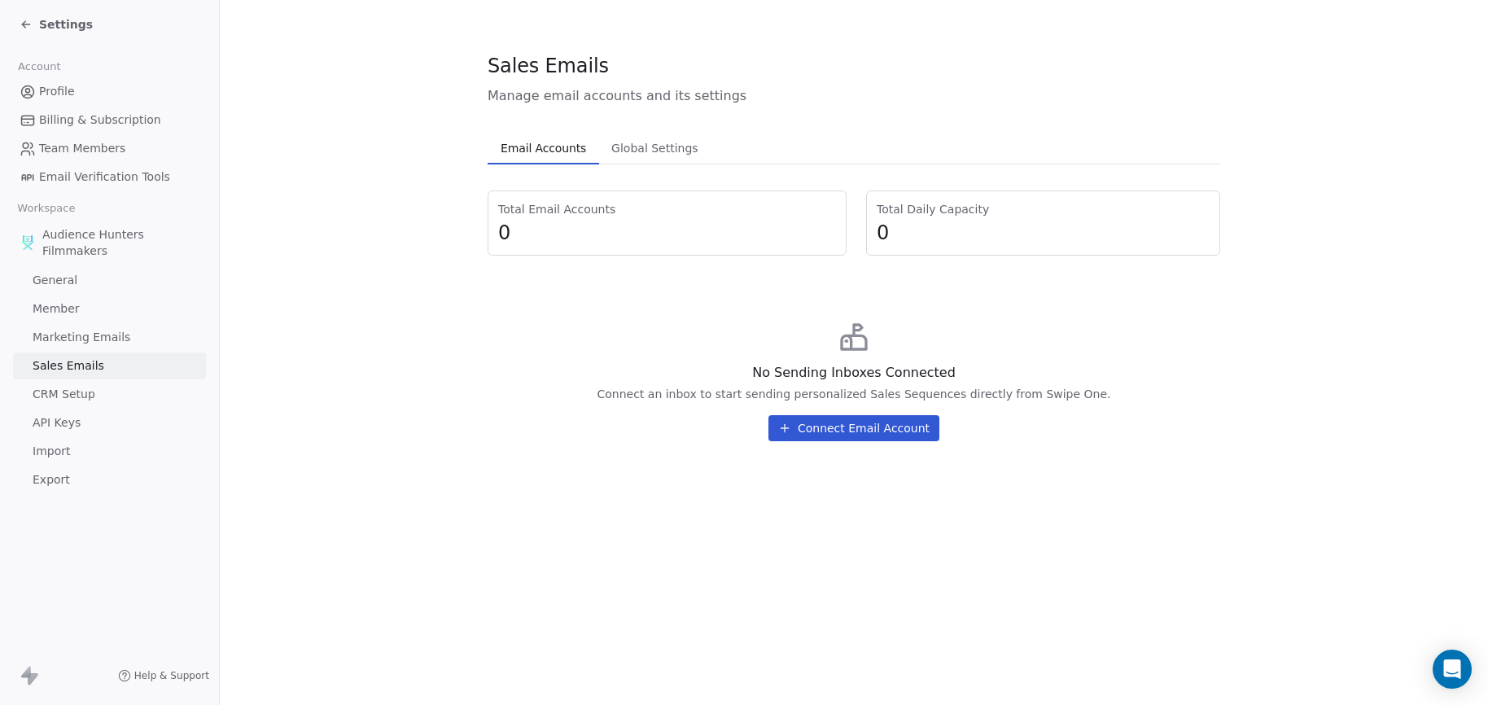
click at [97, 340] on span "Marketing Emails" at bounding box center [82, 337] width 98 height 17
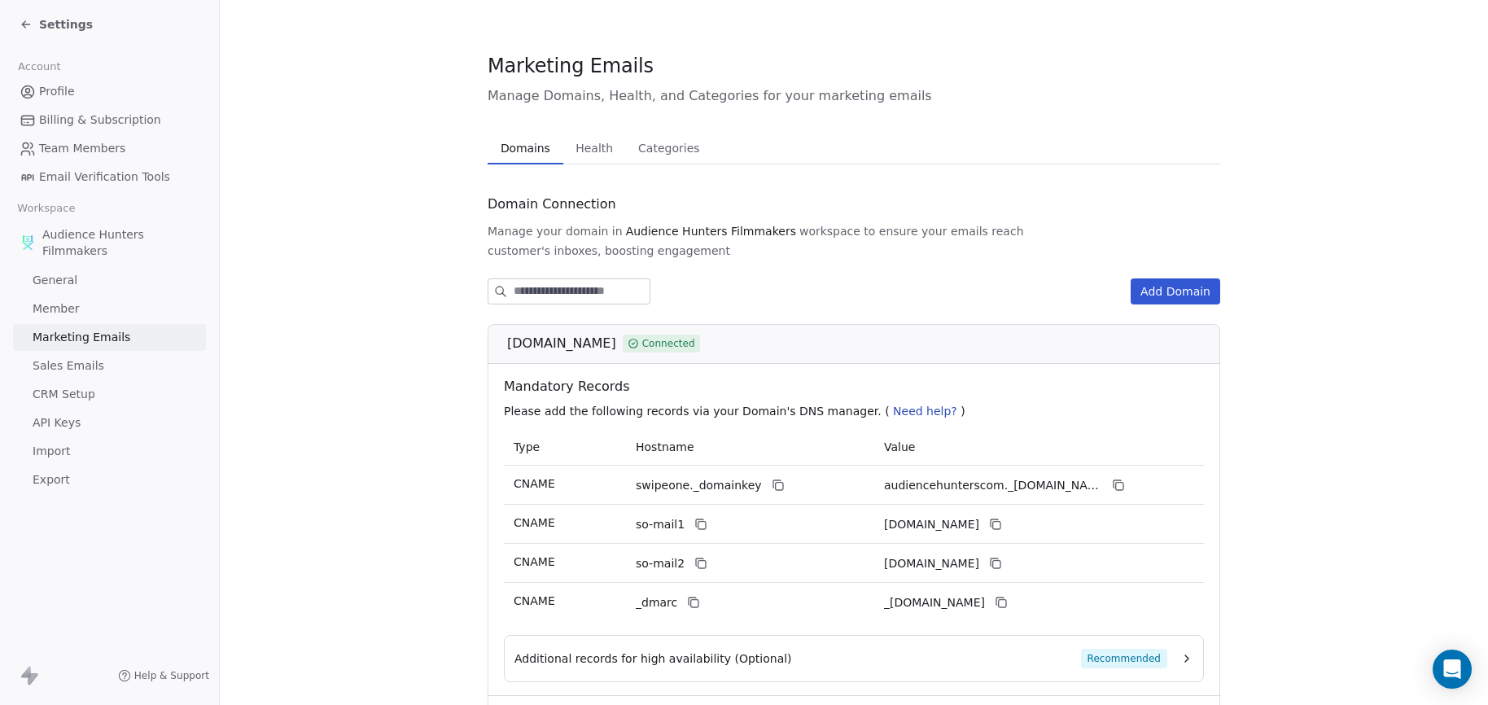
click at [100, 313] on link "Member" at bounding box center [109, 309] width 193 height 27
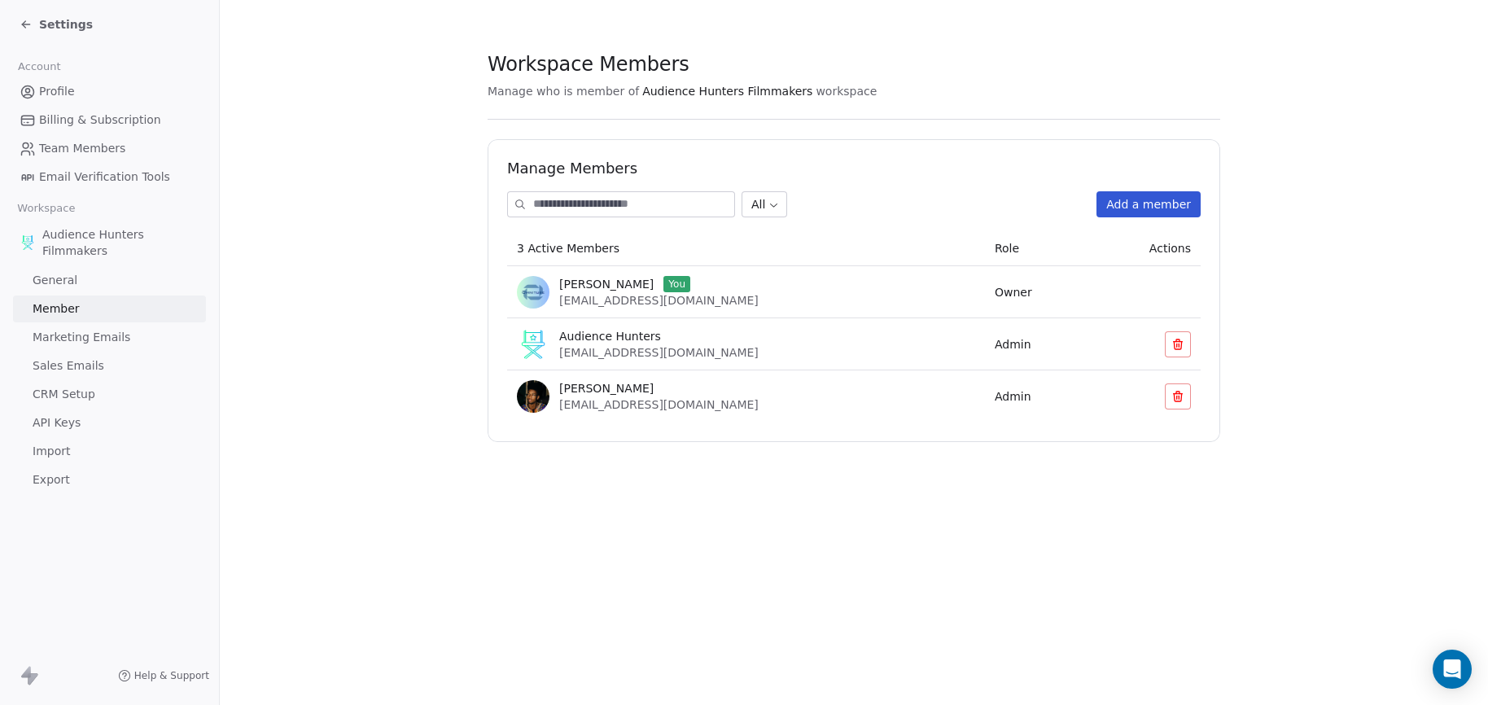
click at [99, 278] on link "General" at bounding box center [109, 280] width 193 height 27
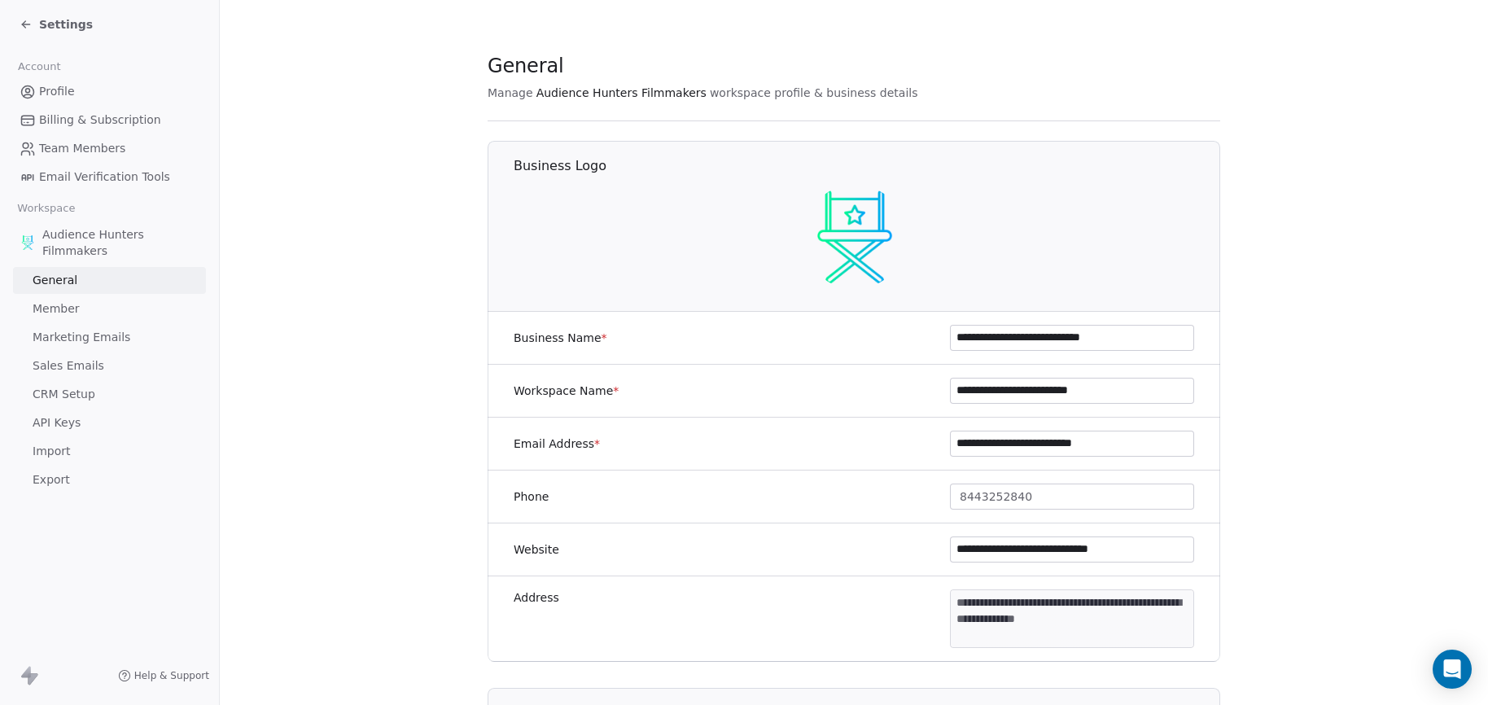
click at [46, 94] on span "Profile" at bounding box center [57, 91] width 36 height 17
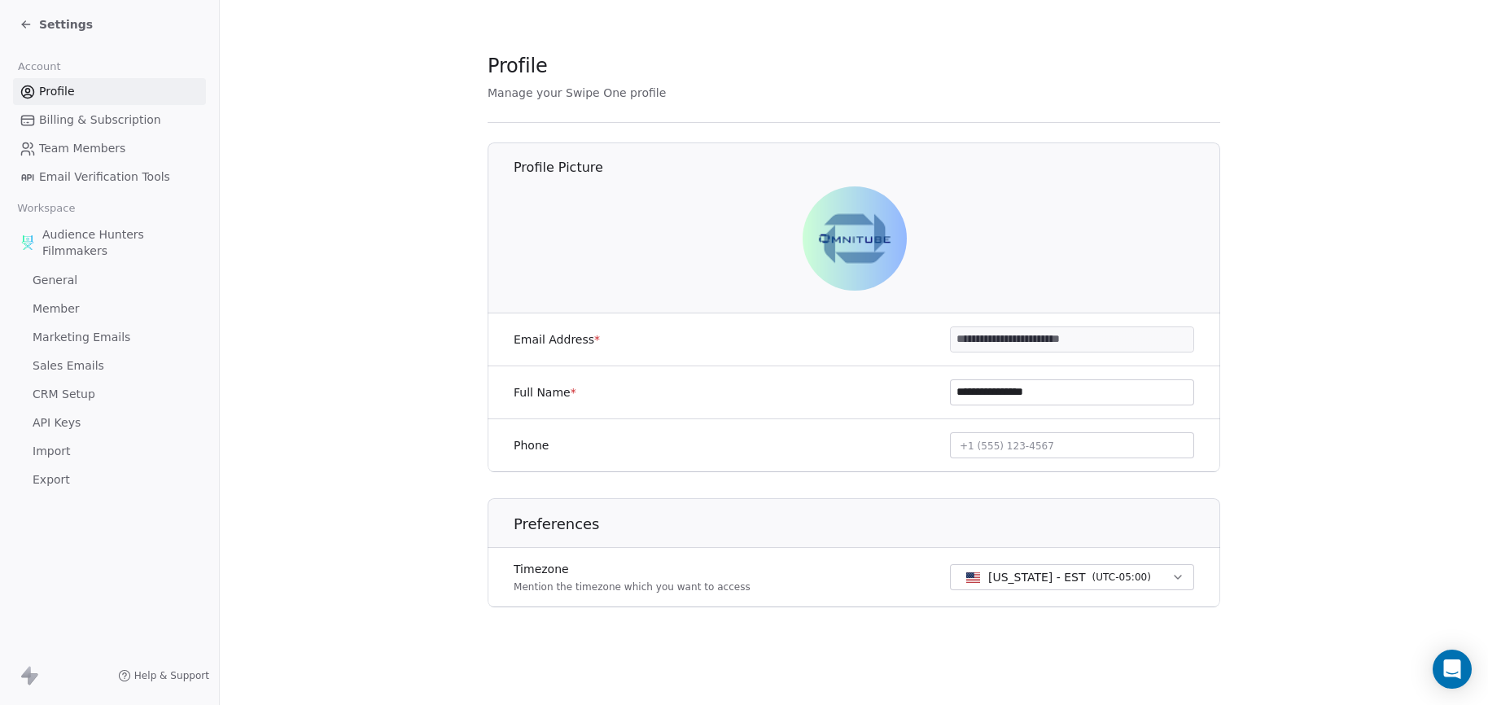
click at [46, 119] on span "Billing & Subscription" at bounding box center [100, 120] width 122 height 17
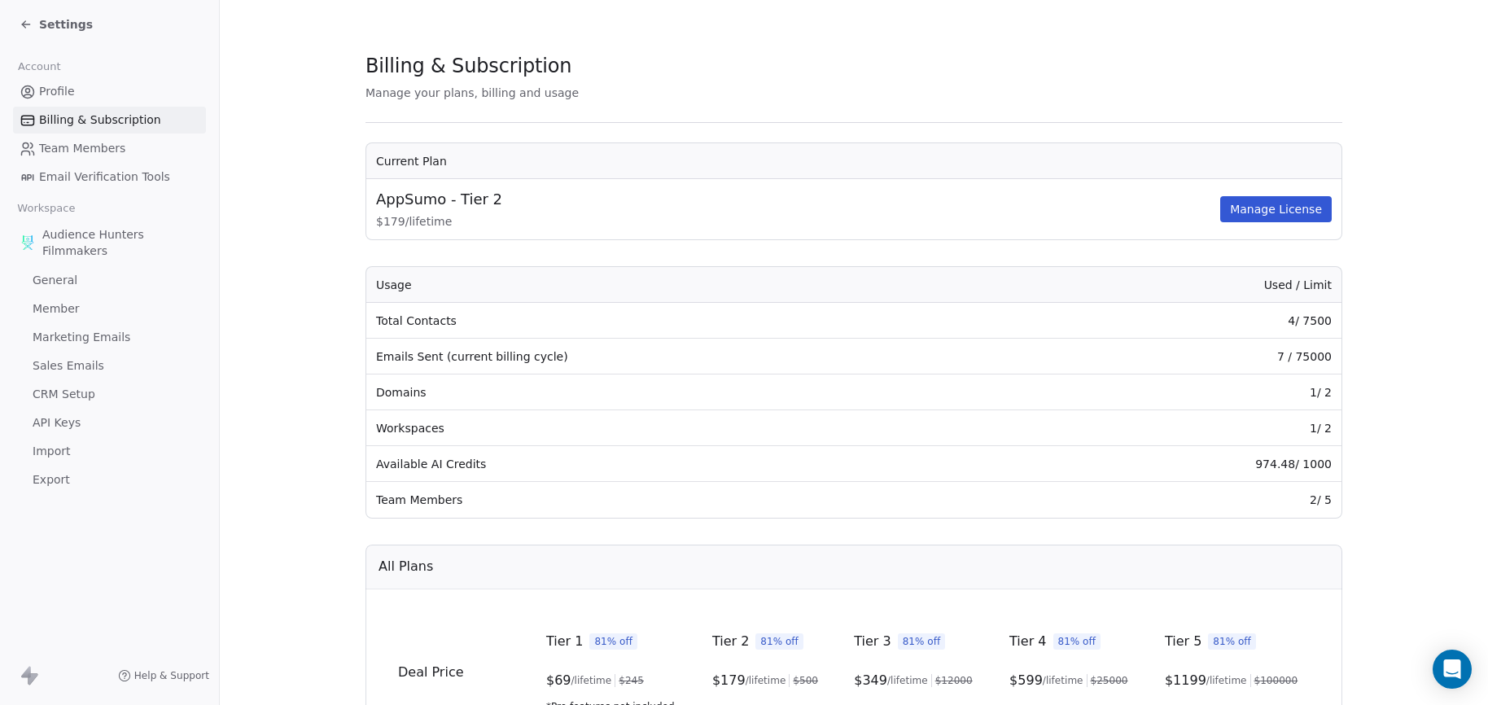
click at [51, 85] on span "Profile" at bounding box center [57, 91] width 36 height 17
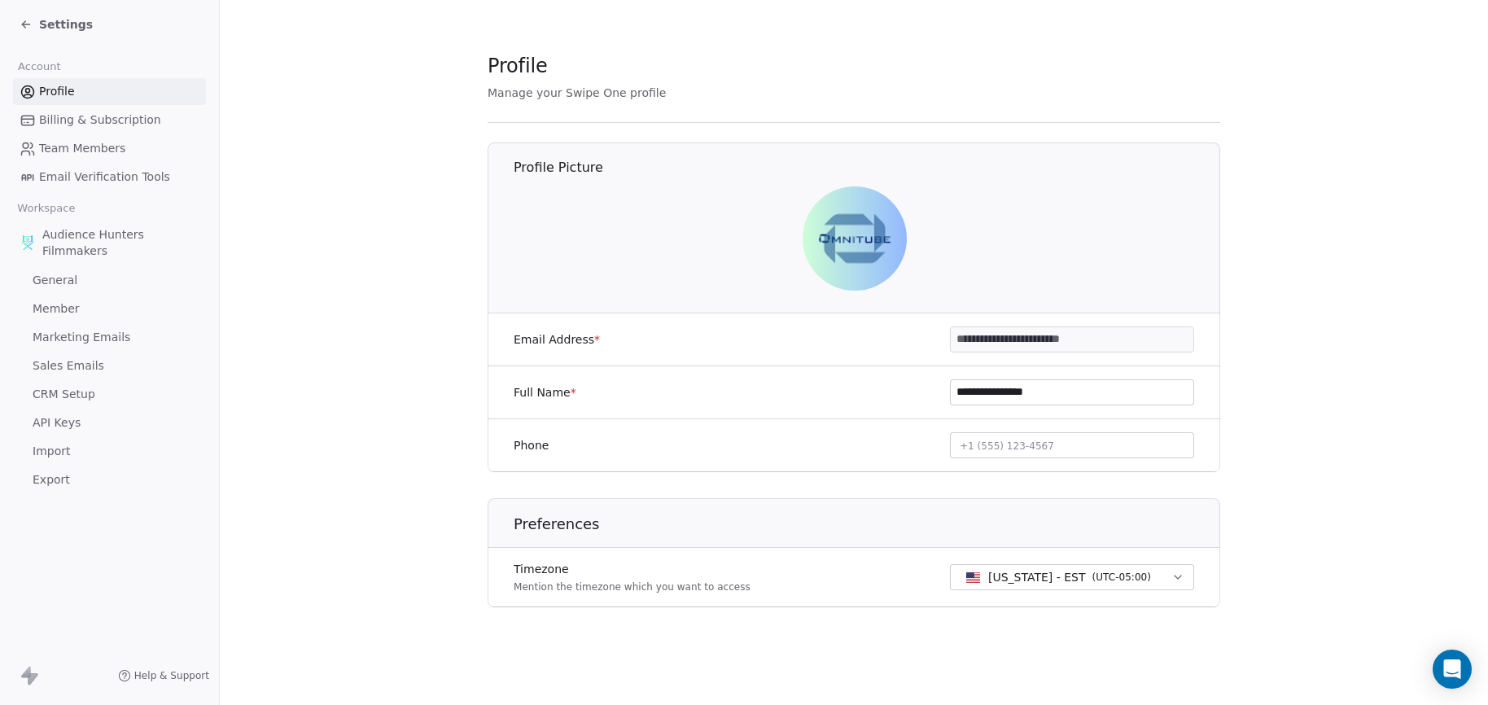
click at [107, 153] on span "Team Members" at bounding box center [82, 148] width 86 height 17
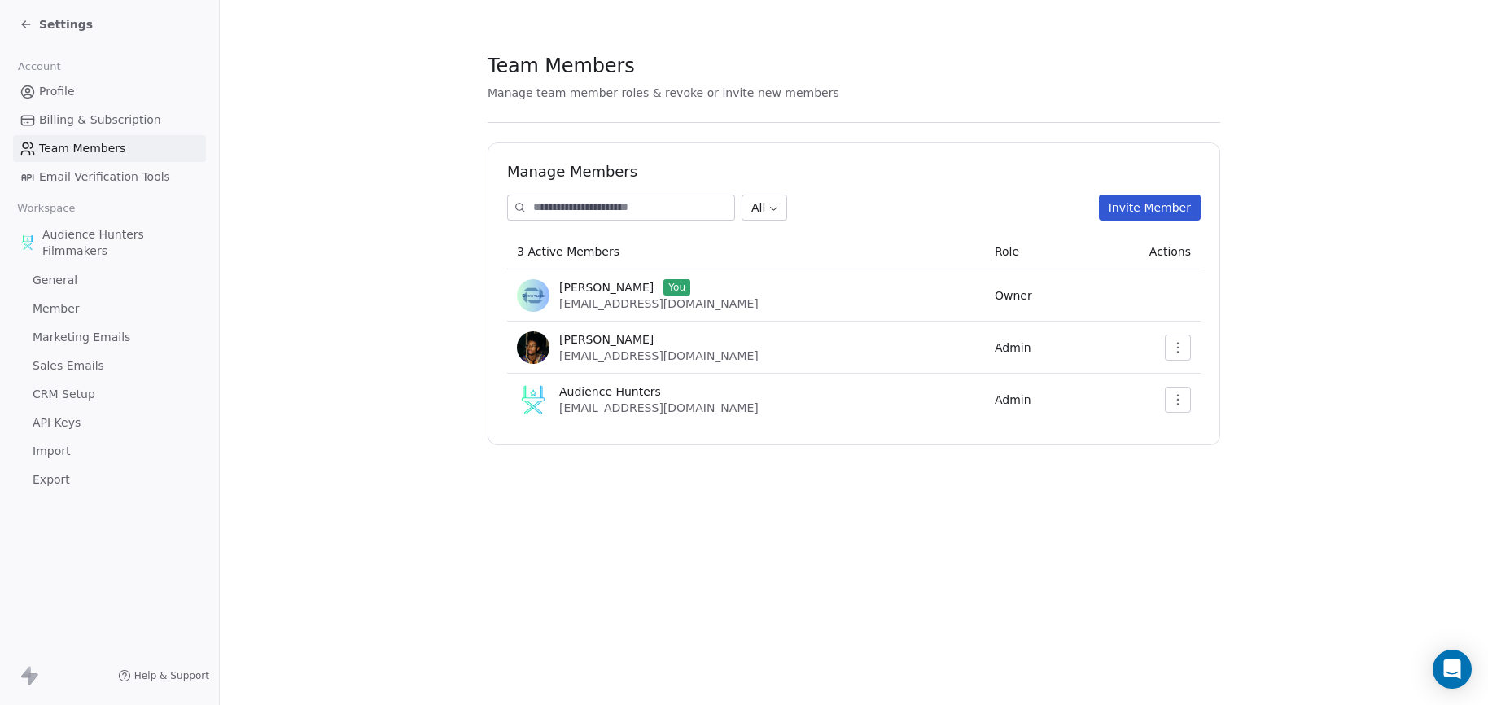
click at [109, 179] on span "Email Verification Tools" at bounding box center [104, 177] width 131 height 17
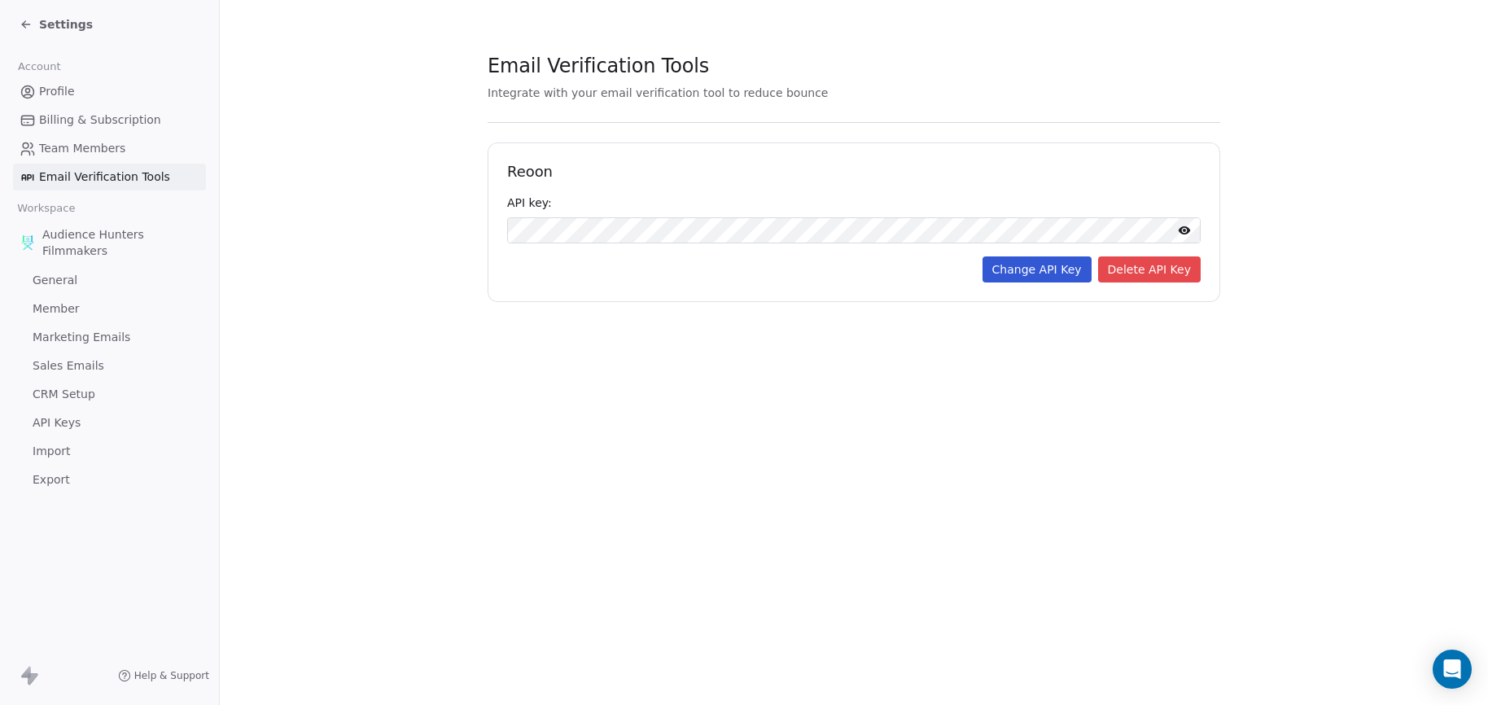
click at [61, 285] on span "General" at bounding box center [55, 280] width 45 height 17
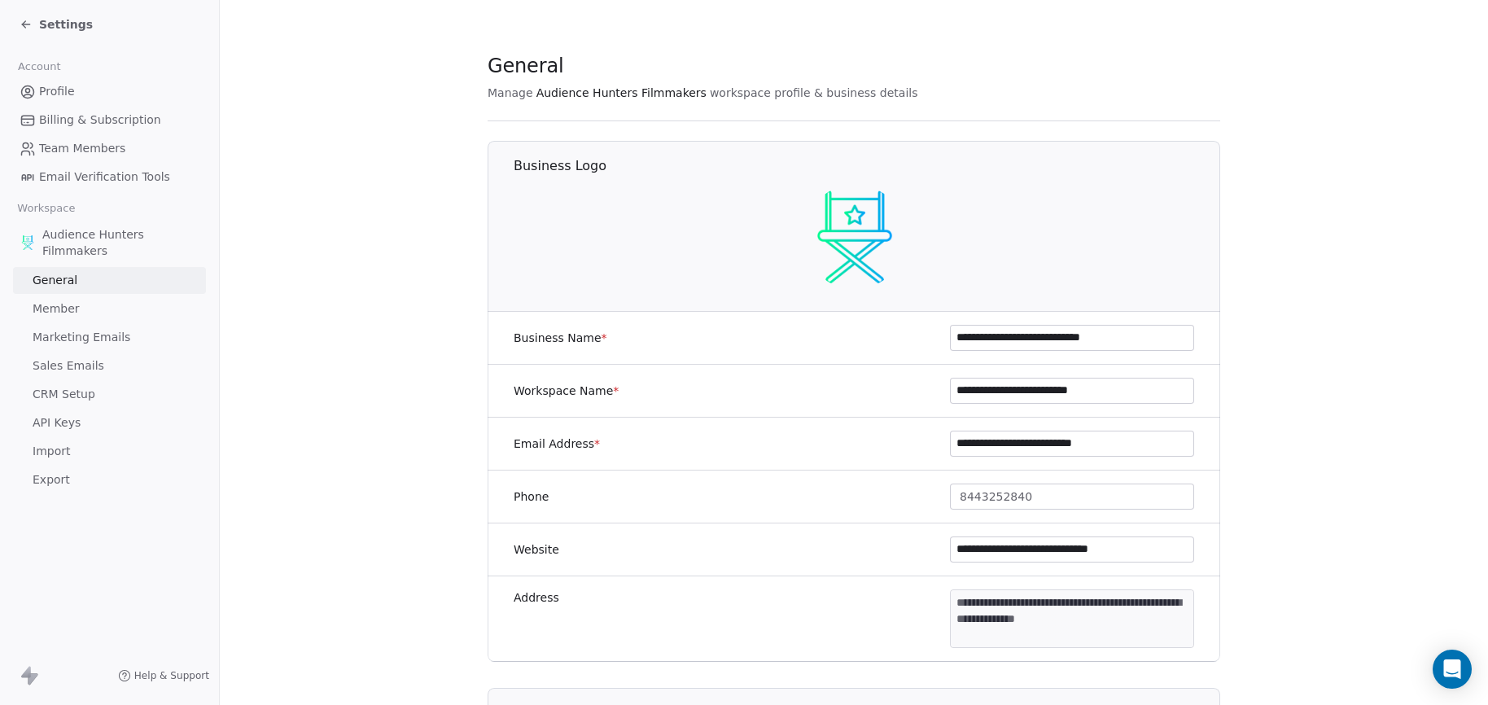
click at [58, 88] on span "Profile" at bounding box center [57, 91] width 36 height 17
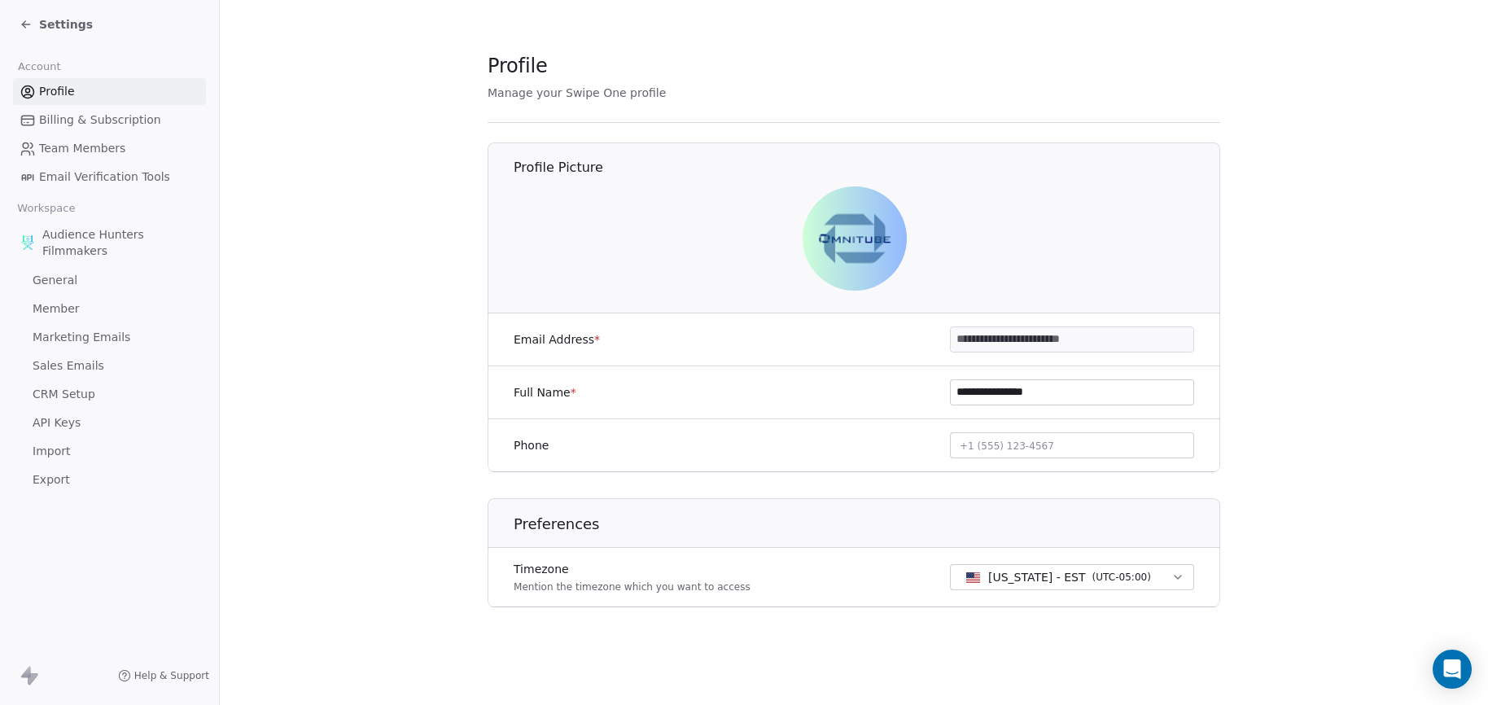
click at [49, 20] on span "Settings" at bounding box center [66, 24] width 54 height 16
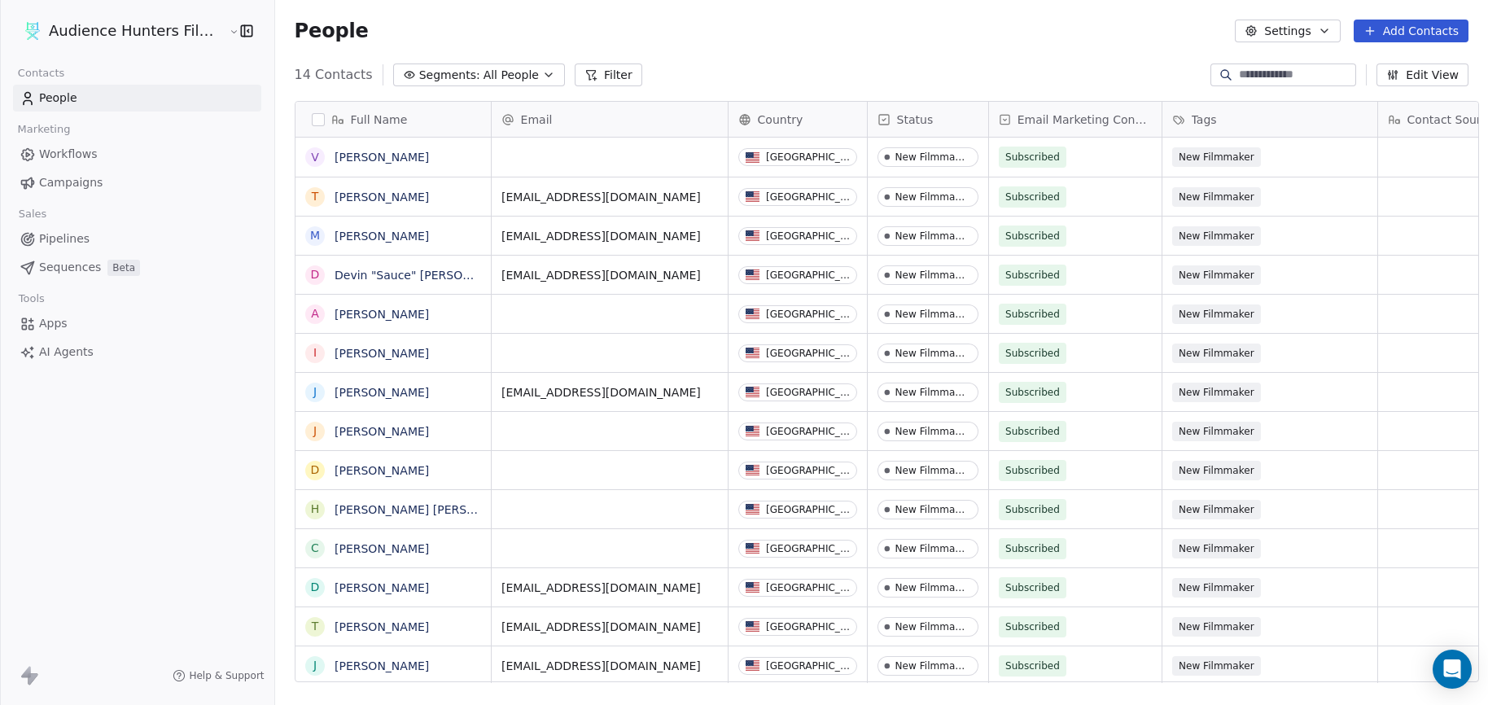
click at [82, 179] on span "Campaigns" at bounding box center [71, 182] width 64 height 17
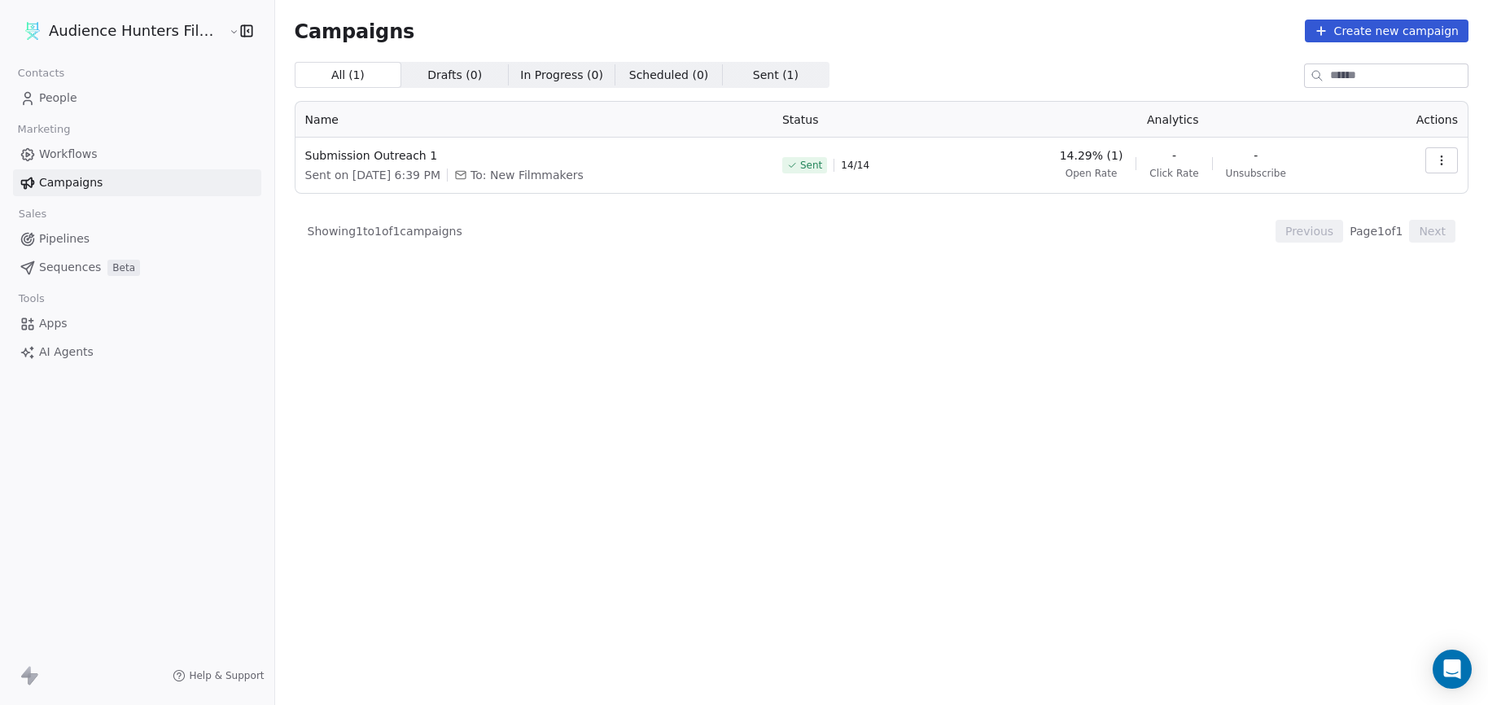
click at [427, 77] on span "Drafts ( 0 )" at bounding box center [454, 75] width 55 height 17
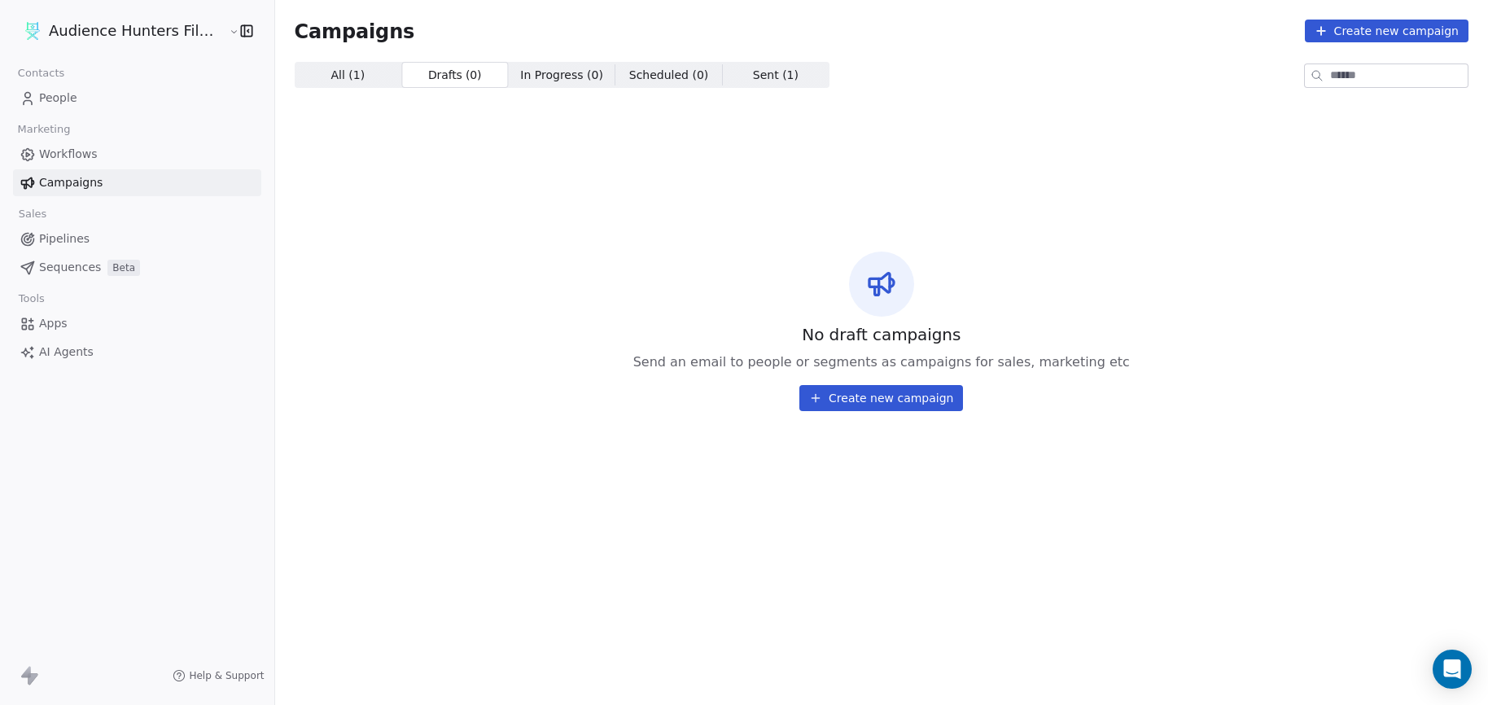
click at [520, 79] on span "In Progress ( 0 )" at bounding box center [561, 75] width 83 height 17
click at [629, 77] on span "Scheduled ( 0 )" at bounding box center [669, 75] width 80 height 17
click at [753, 77] on span "Sent ( 1 )" at bounding box center [776, 75] width 46 height 17
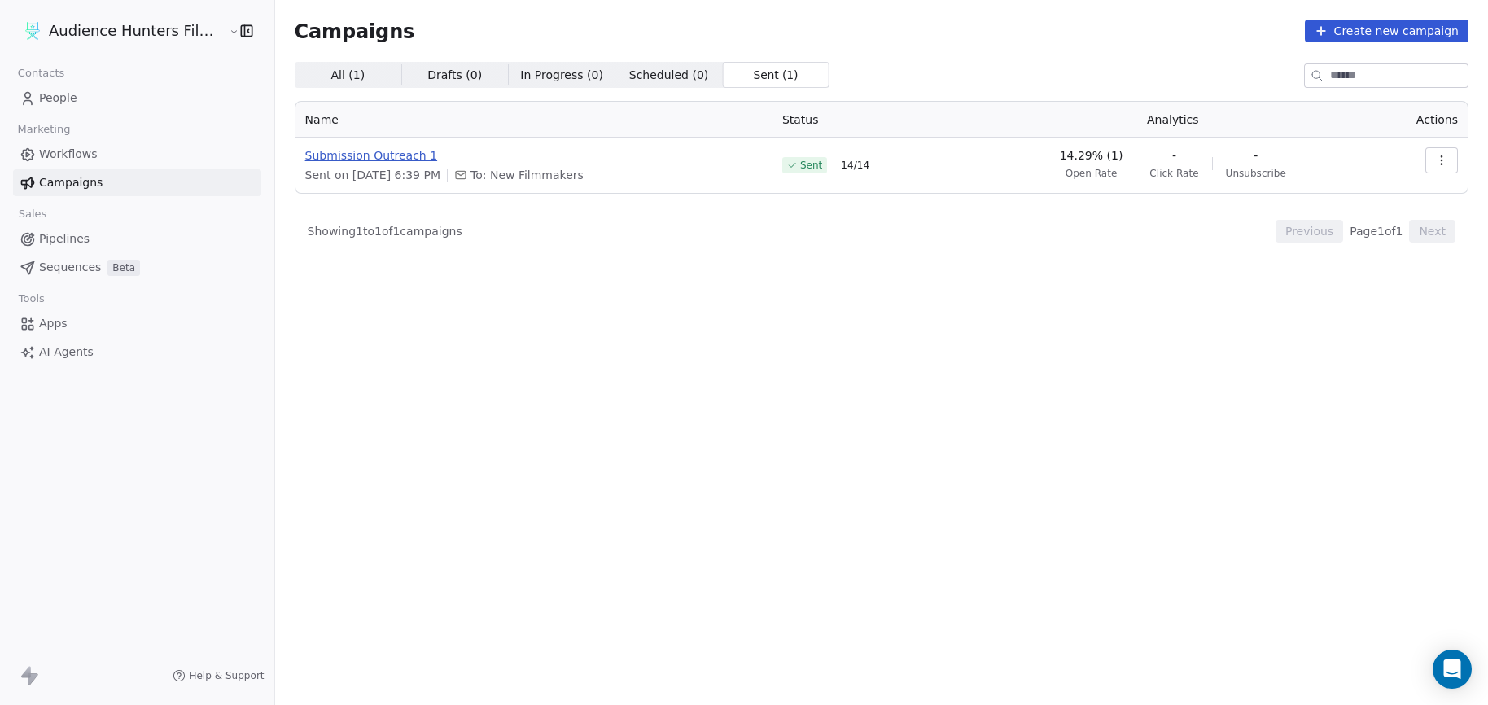
click at [497, 156] on span "Submission Outreach 1" at bounding box center [534, 155] width 458 height 16
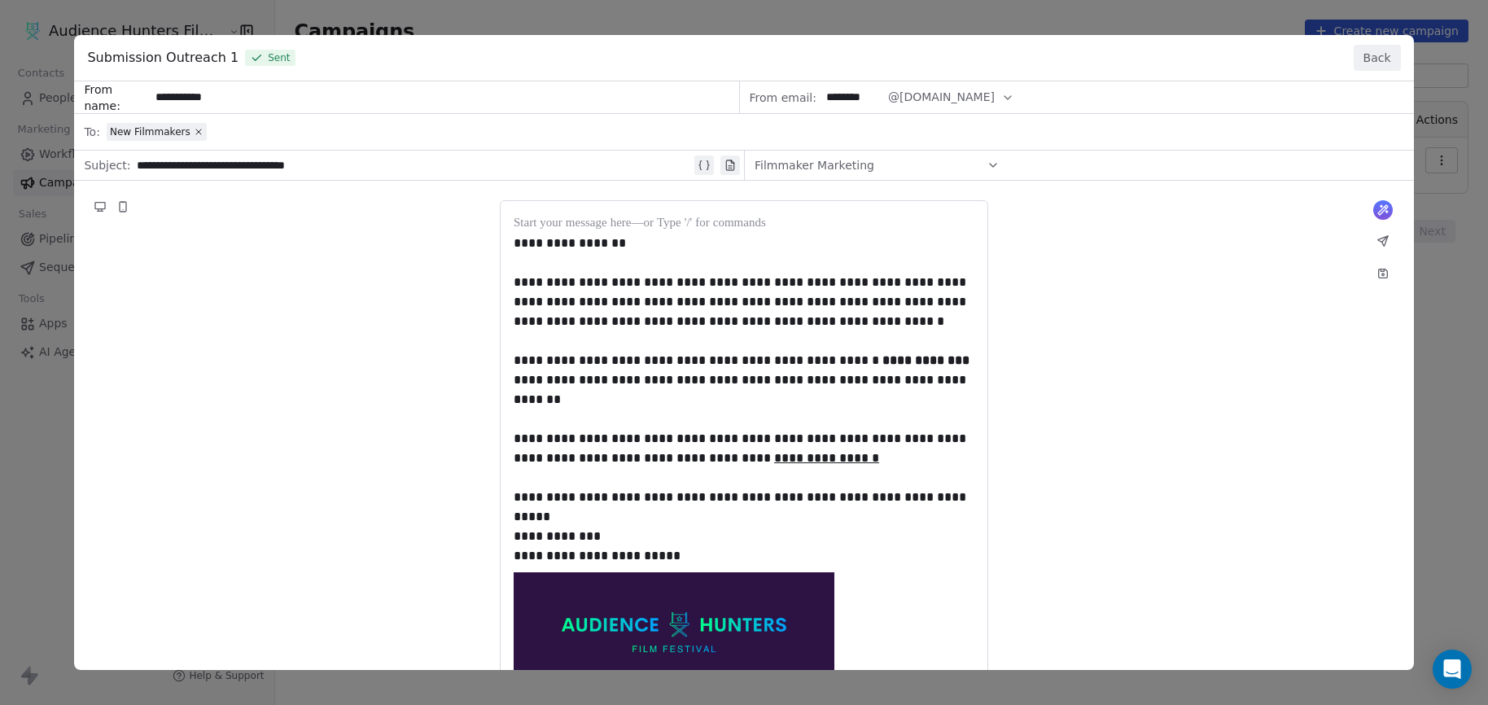
click at [1382, 276] on div "**********" at bounding box center [743, 492] width 1339 height 822
click at [1380, 266] on div "**********" at bounding box center [743, 492] width 1339 height 822
click at [1389, 63] on button "Back" at bounding box center [1377, 58] width 47 height 26
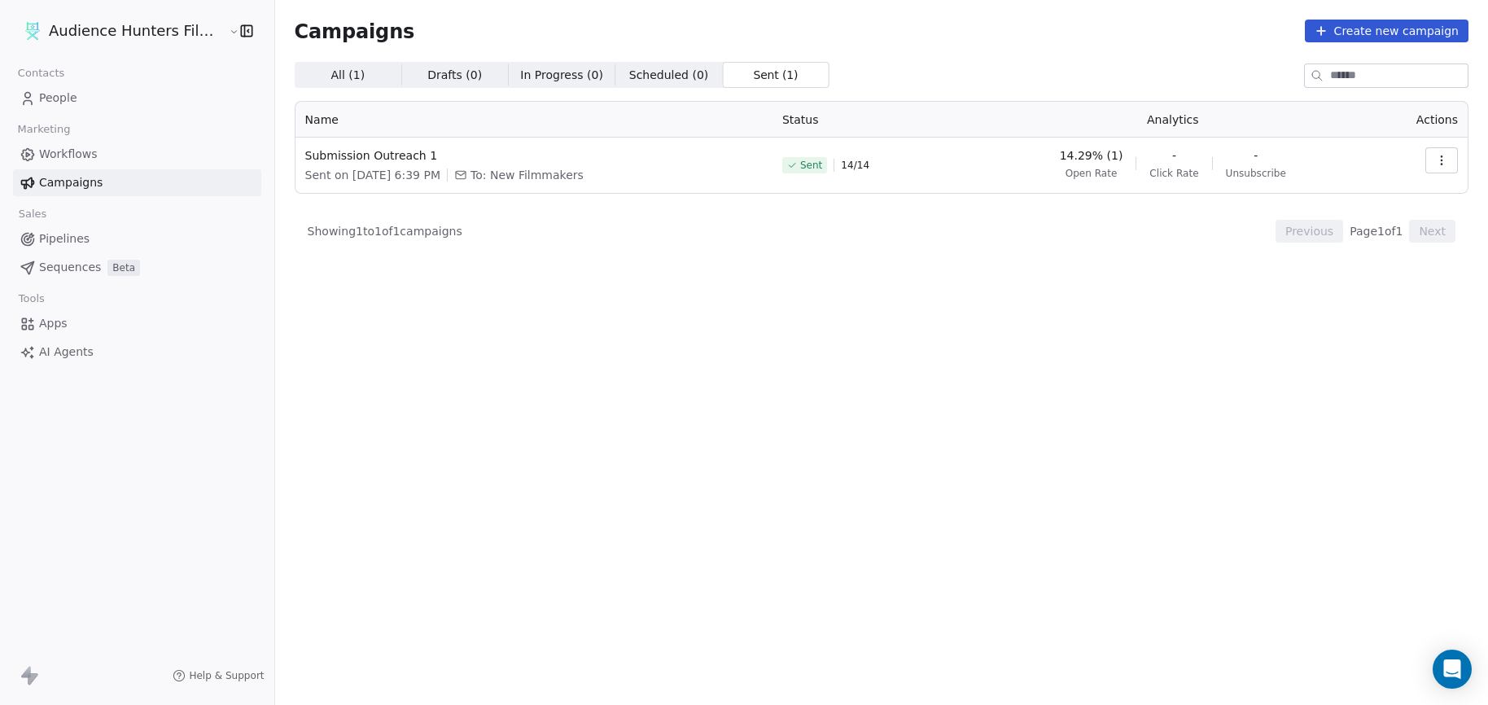
click at [651, 67] on span "Scheduled ( 0 )" at bounding box center [669, 75] width 80 height 17
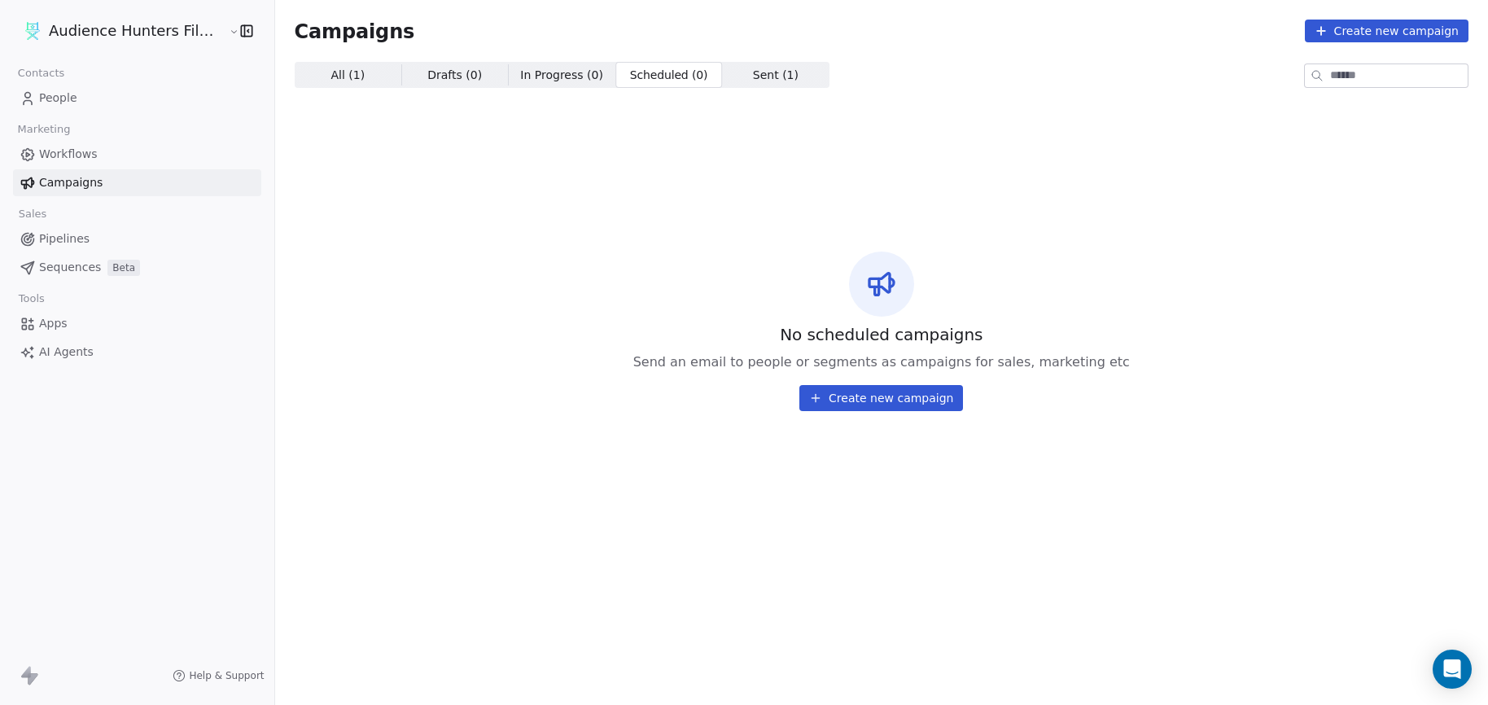
click at [528, 68] on span "In Progress ( 0 )" at bounding box center [561, 75] width 83 height 17
click at [433, 75] on span "Drafts ( 0 )" at bounding box center [454, 75] width 55 height 17
click at [343, 75] on span "All ( 1 )" at bounding box center [348, 75] width 34 height 17
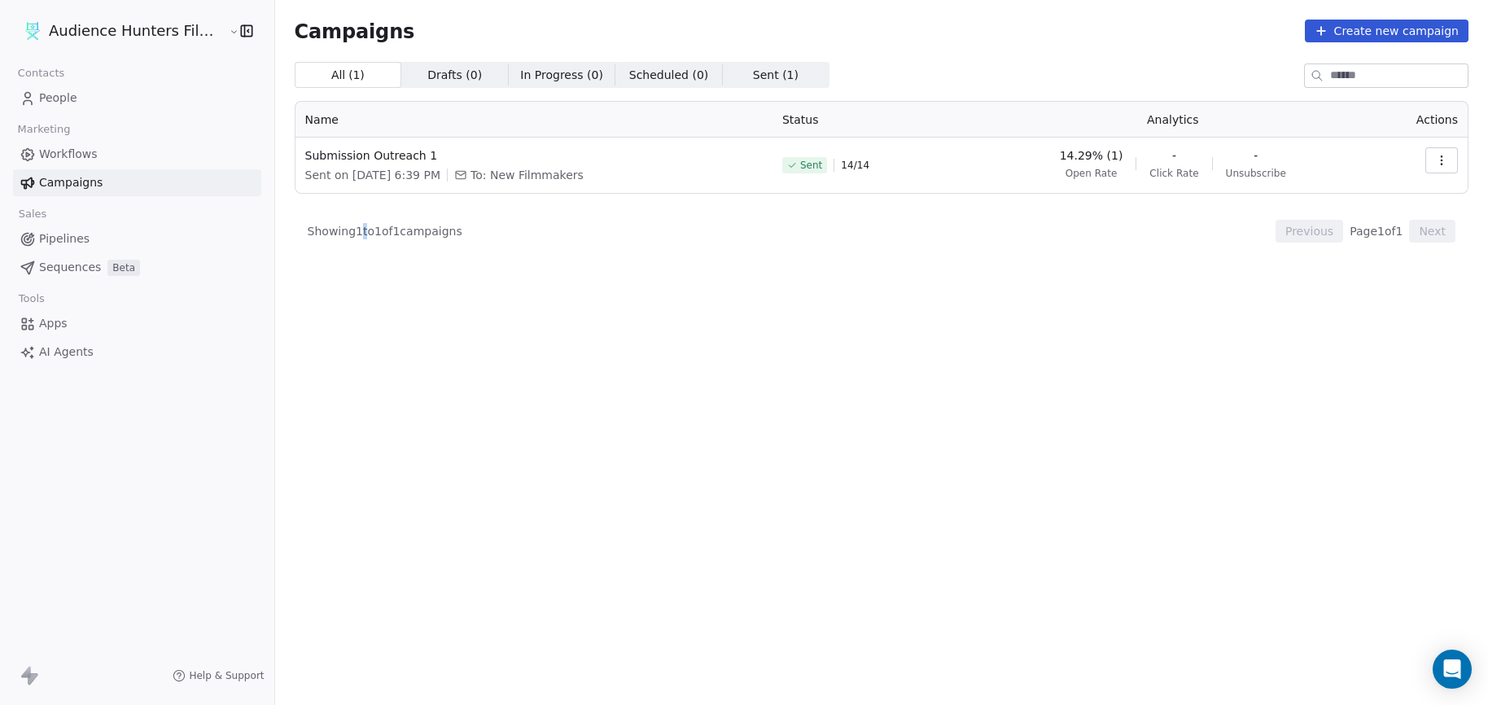
click at [353, 304] on div "All ( 1 ) All ( 1 ) Drafts ( 0 ) Drafts ( 0 ) In Progress ( 0 ) In Progress ( 0…" at bounding box center [882, 312] width 1174 height 500
click at [43, 96] on span "People" at bounding box center [58, 98] width 38 height 17
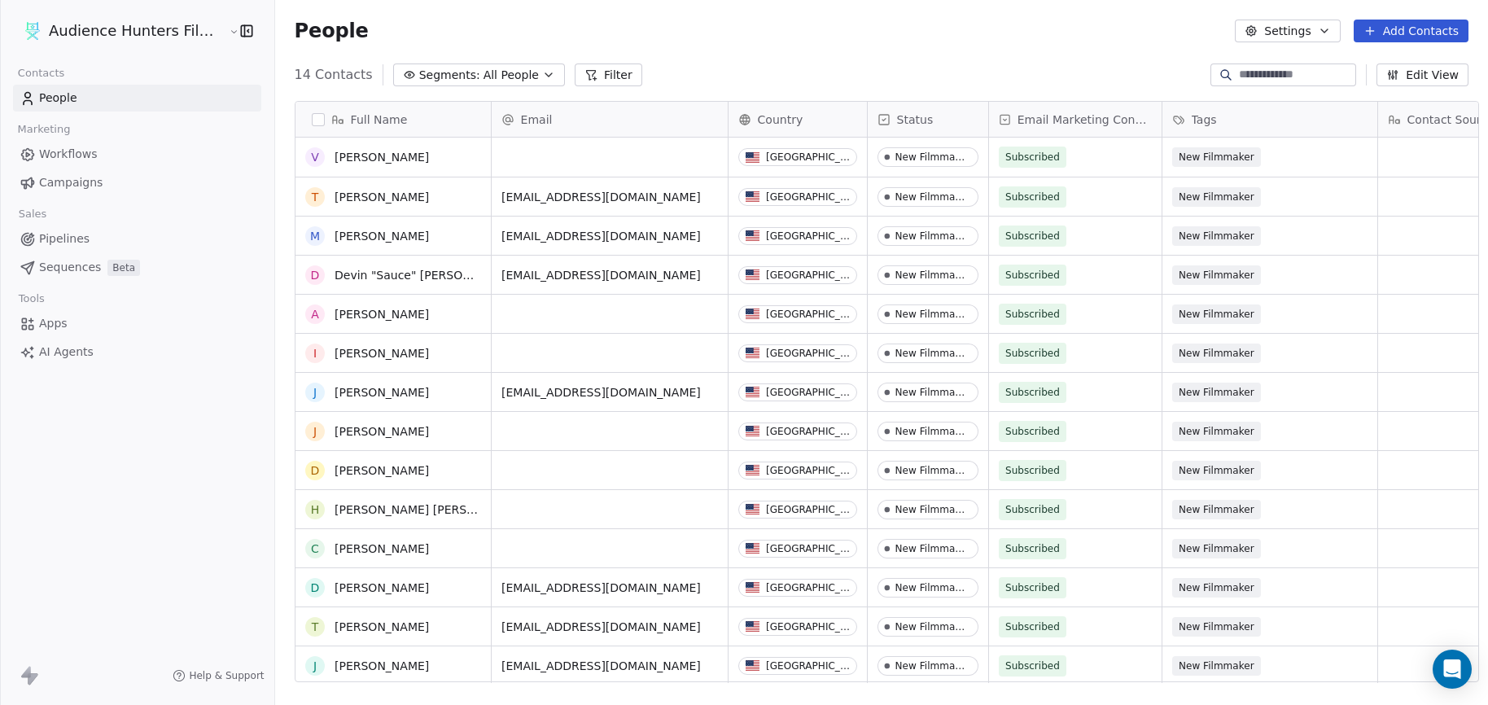
scroll to position [2, 0]
click at [1331, 27] on icon "button" at bounding box center [1324, 30] width 13 height 13
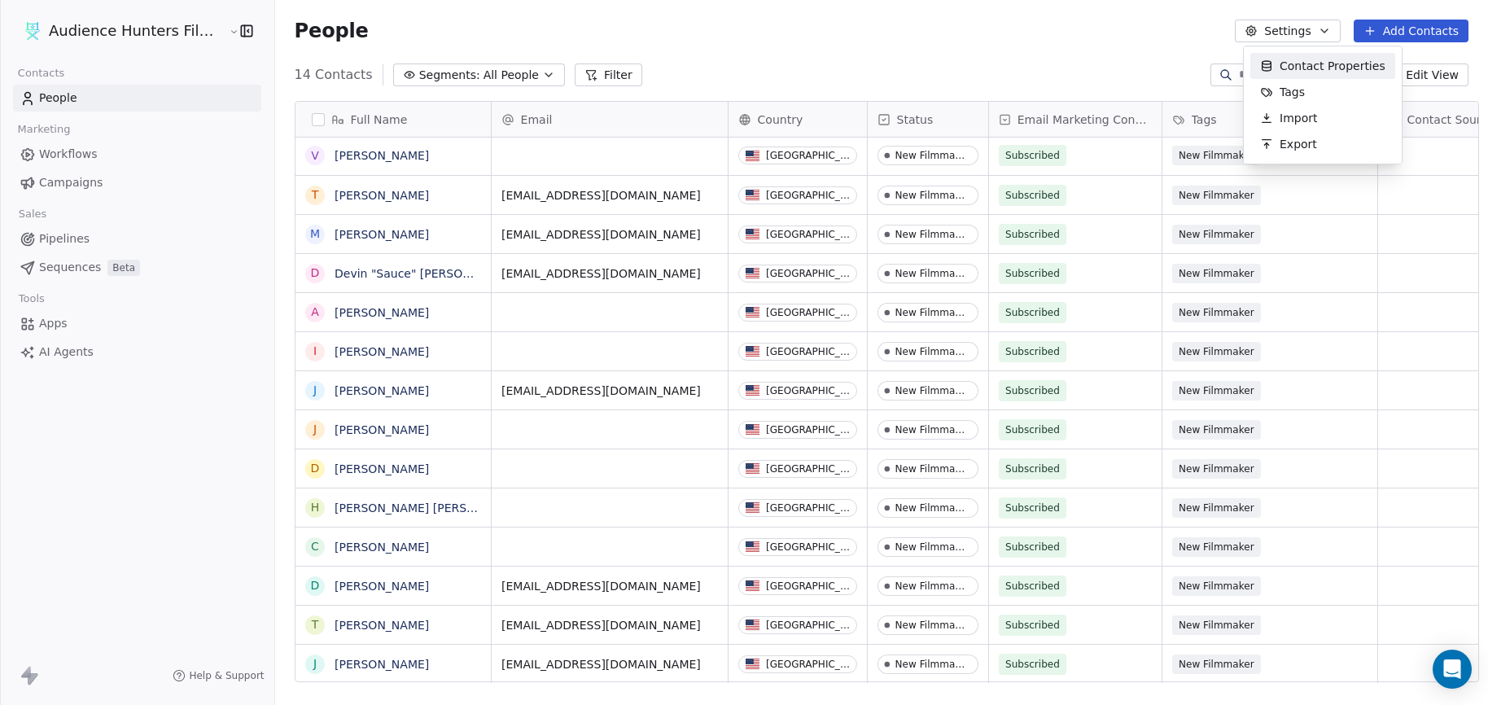
click at [1334, 27] on html "Audience Hunters Film Festival Contacts People Marketing Workflows Campaigns Sa…" at bounding box center [744, 352] width 1488 height 705
click at [896, 37] on div "People Settings Add Contacts" at bounding box center [882, 31] width 1174 height 23
click at [32, 675] on icon at bounding box center [33, 678] width 10 height 11
click at [102, 94] on link "People" at bounding box center [137, 98] width 248 height 27
click at [107, 181] on link "Campaigns" at bounding box center [137, 182] width 248 height 27
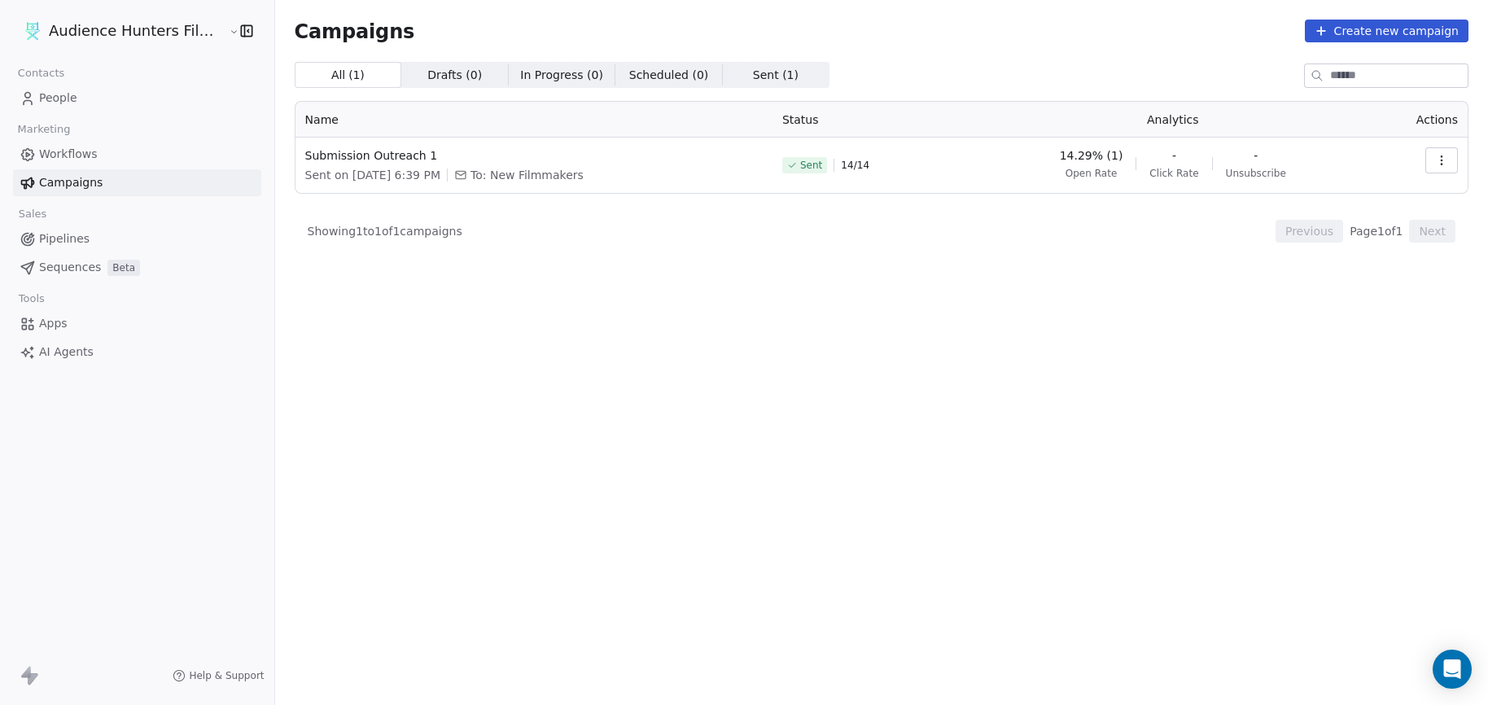
click at [1190, 114] on th "Analytics" at bounding box center [1173, 120] width 394 height 36
click at [1184, 164] on div "- Click Rate" at bounding box center [1174, 163] width 49 height 33
click at [1273, 164] on div "- Unsubscribe" at bounding box center [1256, 163] width 60 height 33
click at [1118, 172] on span "Open Rate" at bounding box center [1092, 173] width 52 height 13
click at [822, 165] on span "Sent" at bounding box center [811, 165] width 22 height 13
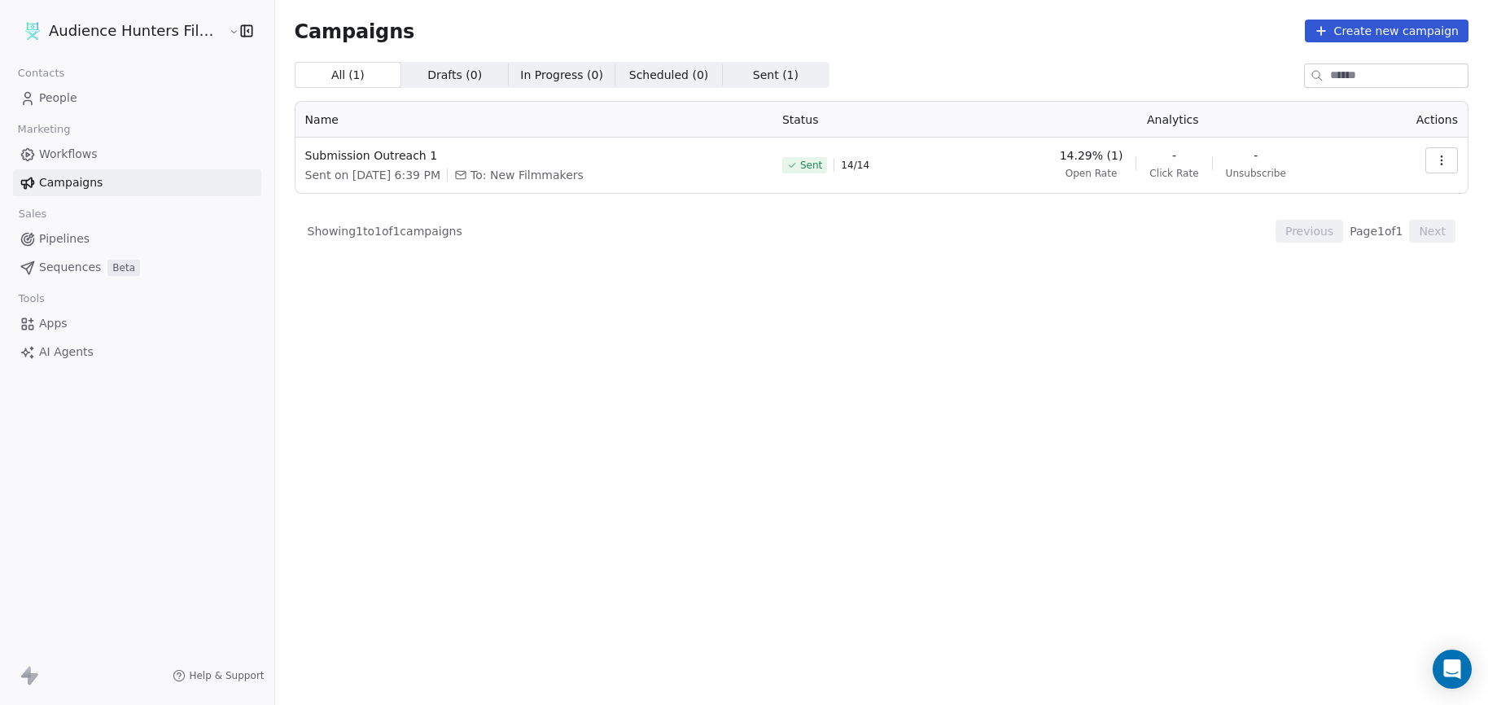
click at [787, 327] on div "All ( 1 ) All ( 1 ) Drafts ( 0 ) Drafts ( 0 ) In Progress ( 0 ) In Progress ( 0…" at bounding box center [882, 312] width 1174 height 500
click at [1439, 166] on icon "button" at bounding box center [1442, 160] width 13 height 13
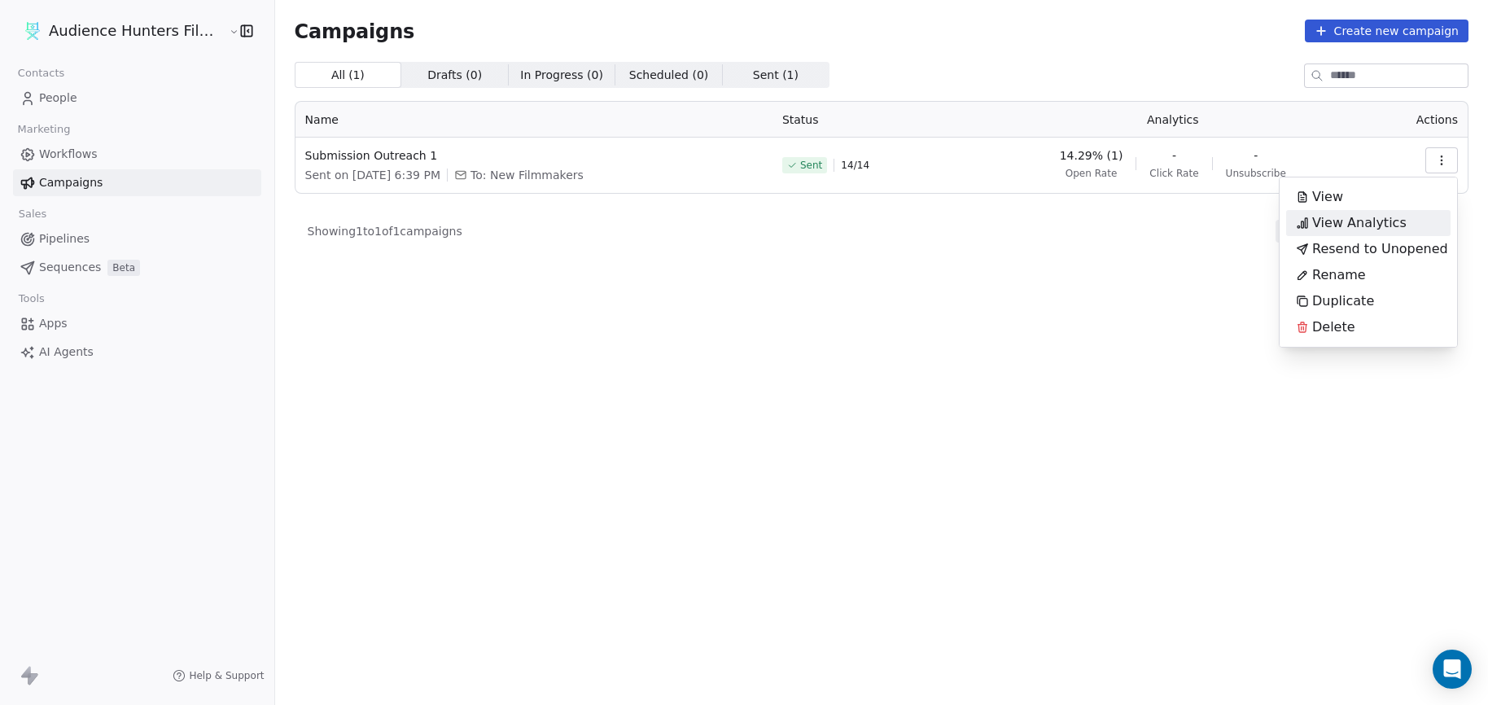
click at [1359, 221] on span "View Analytics" at bounding box center [1360, 223] width 94 height 20
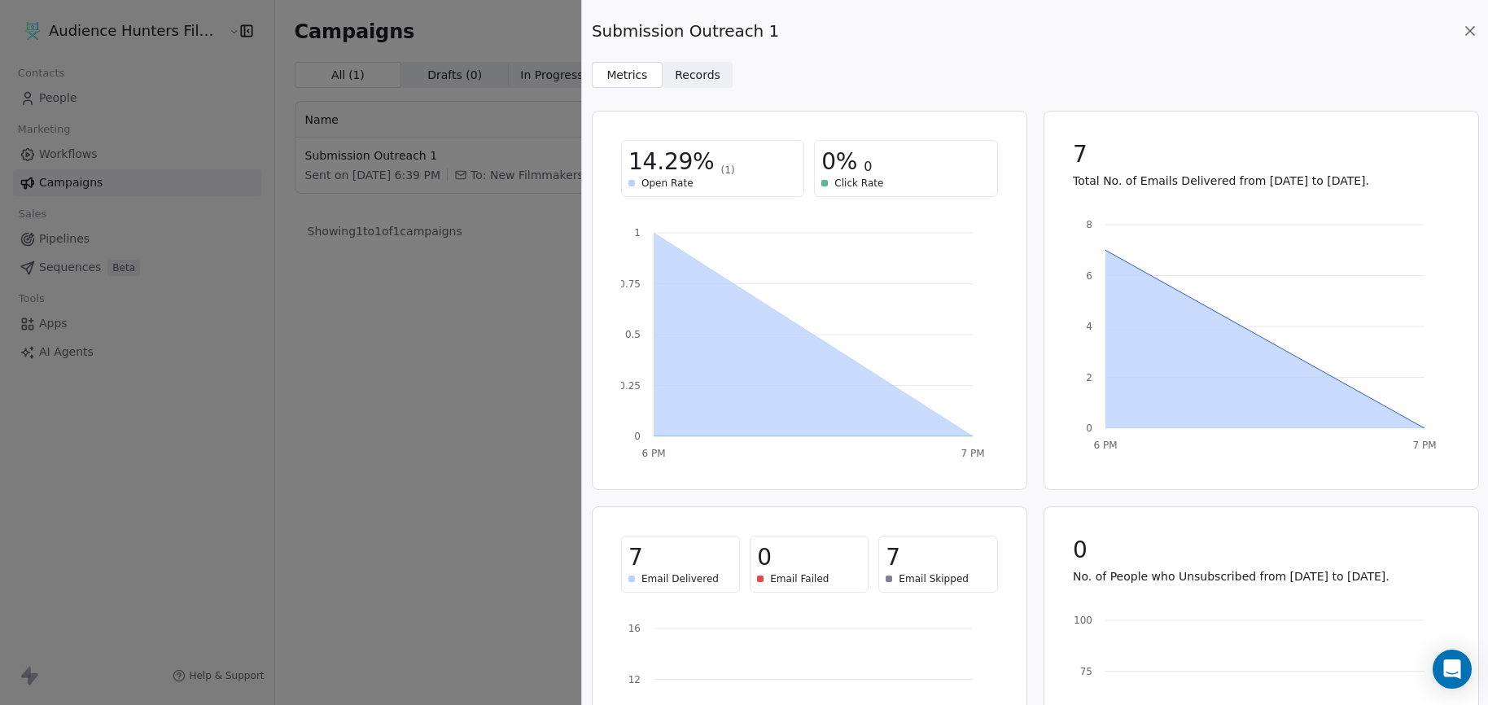
click at [1474, 23] on icon at bounding box center [1470, 31] width 16 height 16
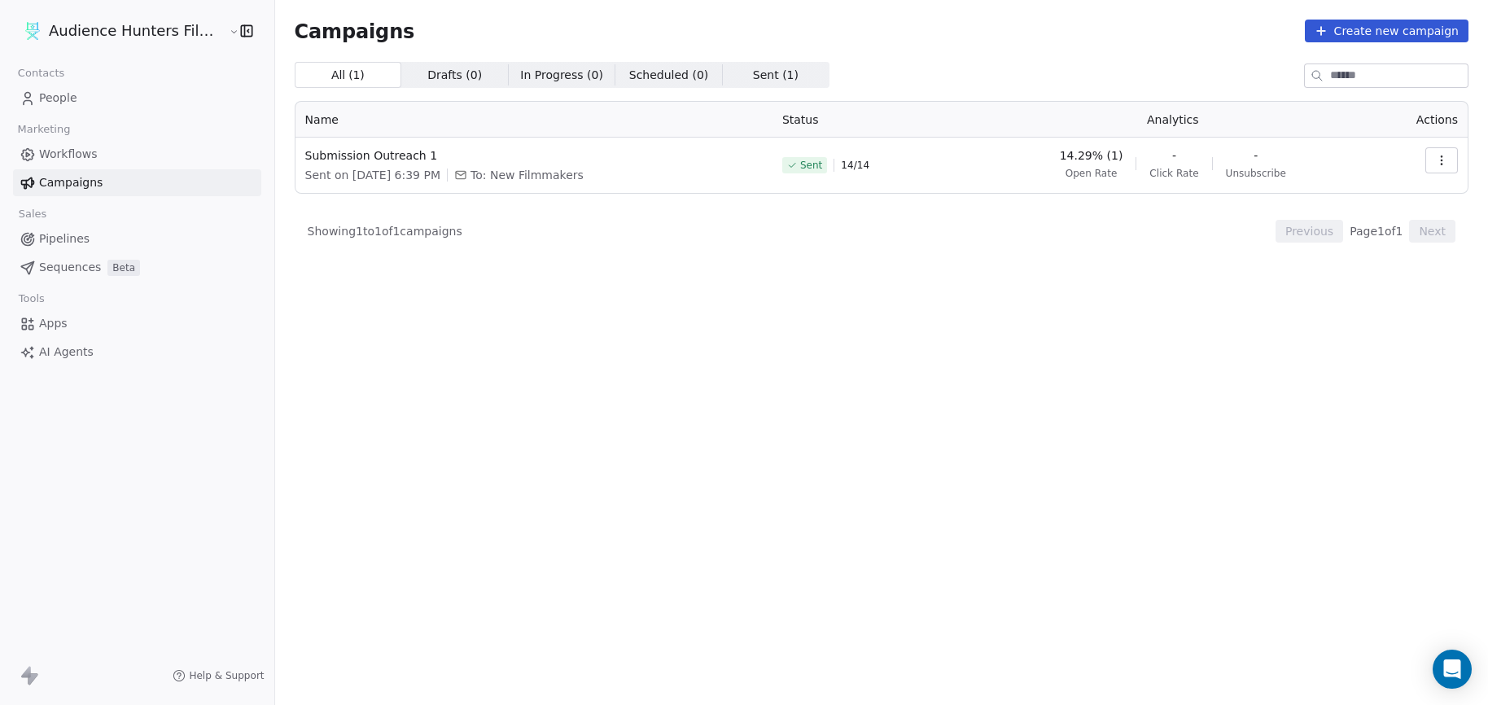
click at [754, 286] on div "All ( 1 ) All ( 1 ) Drafts ( 0 ) Drafts ( 0 ) In Progress ( 0 ) In Progress ( 0…" at bounding box center [882, 312] width 1174 height 500
click at [1448, 166] on icon "button" at bounding box center [1442, 160] width 13 height 13
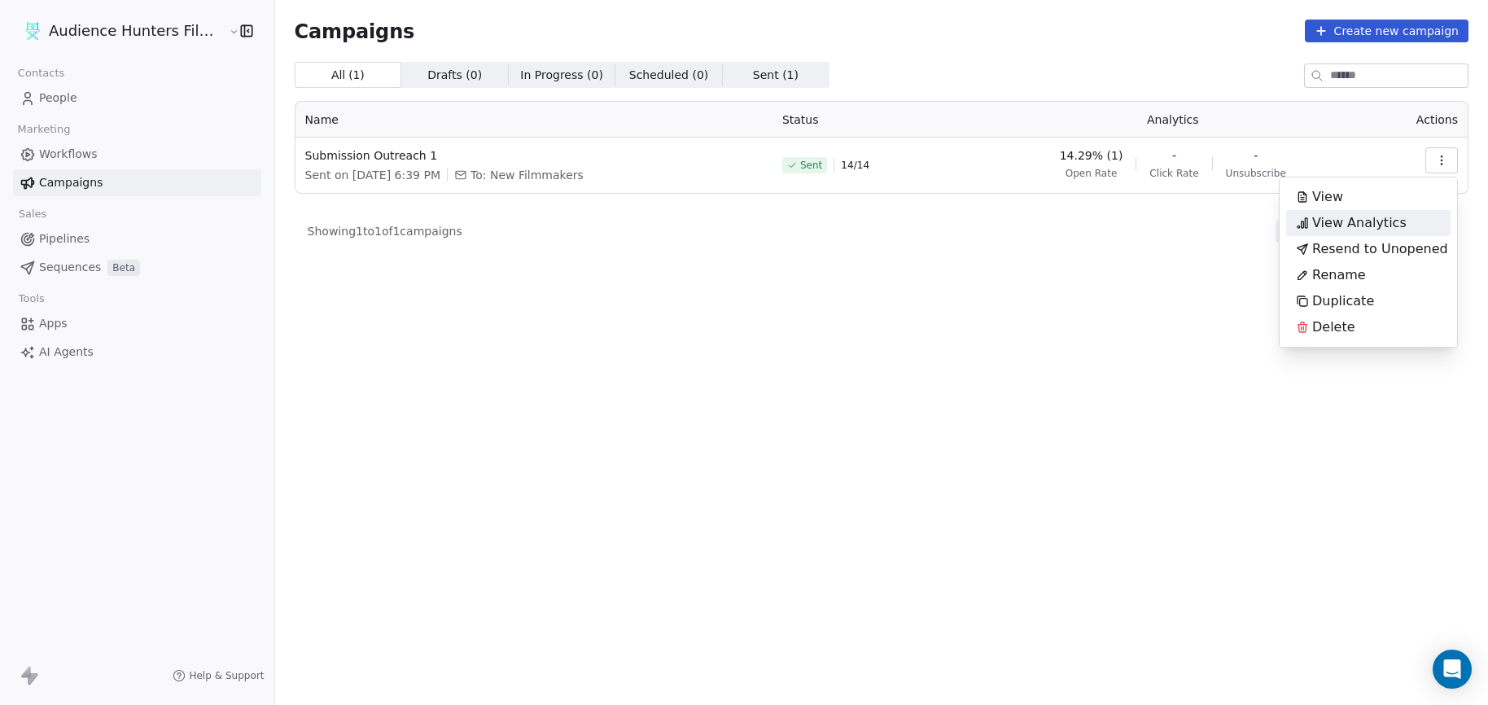
click at [1396, 222] on span "View Analytics" at bounding box center [1360, 223] width 94 height 20
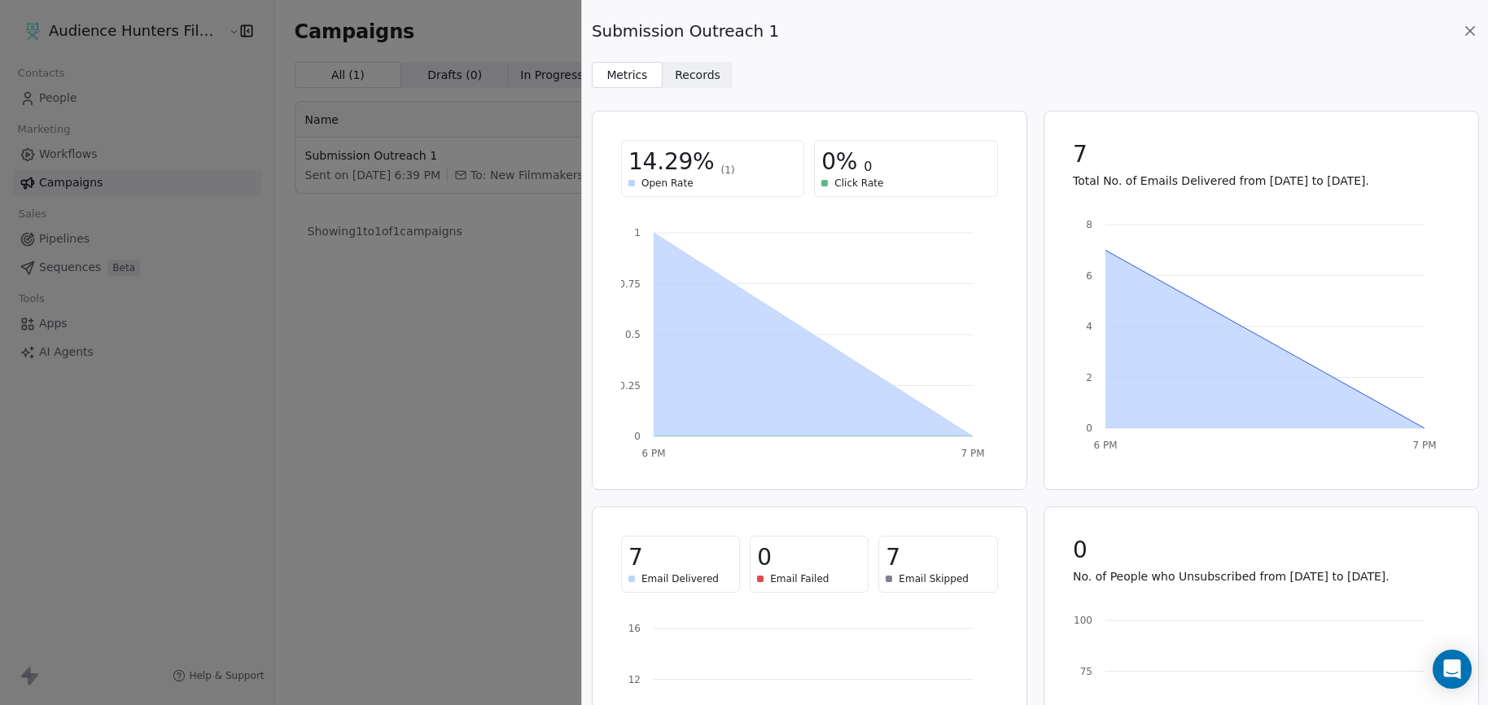
click at [1469, 25] on icon at bounding box center [1470, 31] width 16 height 16
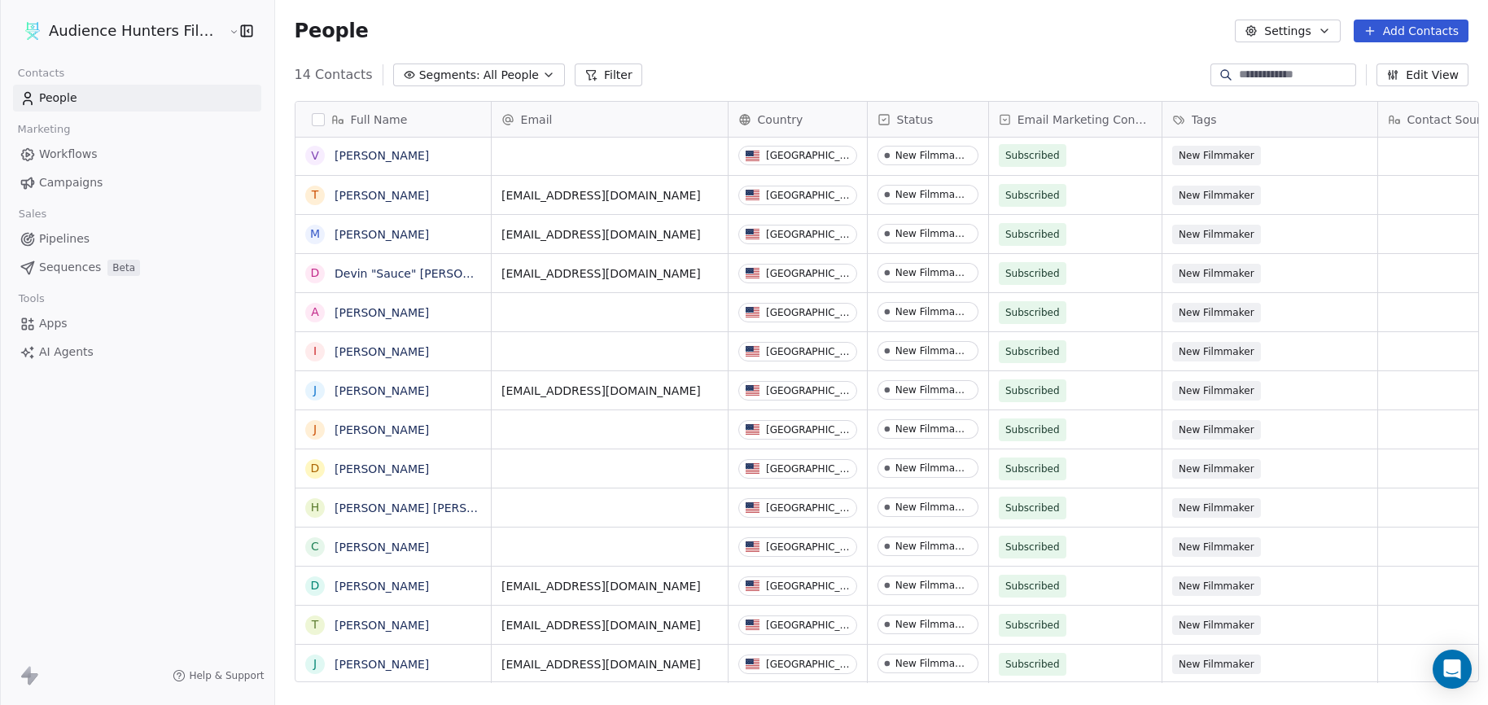
scroll to position [608, 1212]
